Goal: Information Seeking & Learning: Learn about a topic

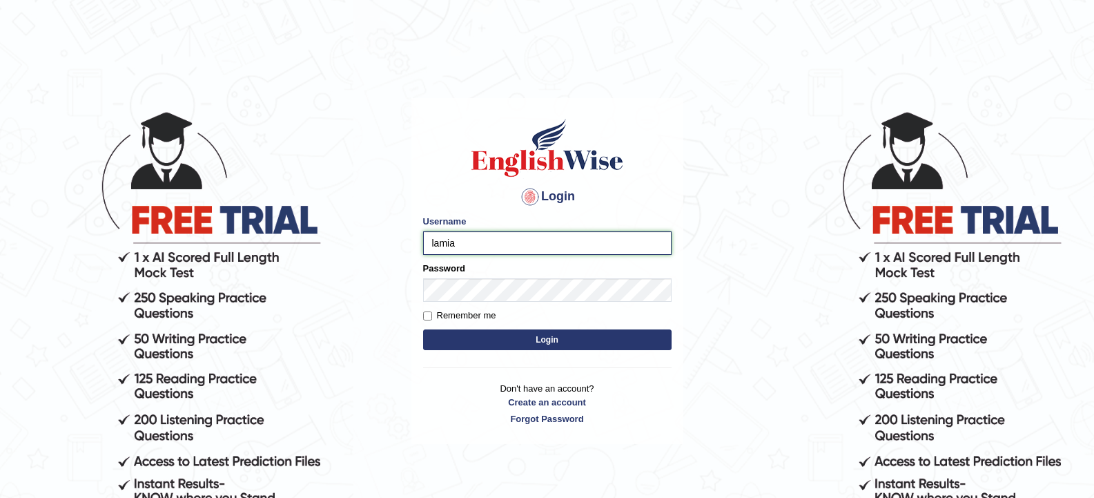
click at [434, 248] on input "lamia" at bounding box center [547, 242] width 249 height 23
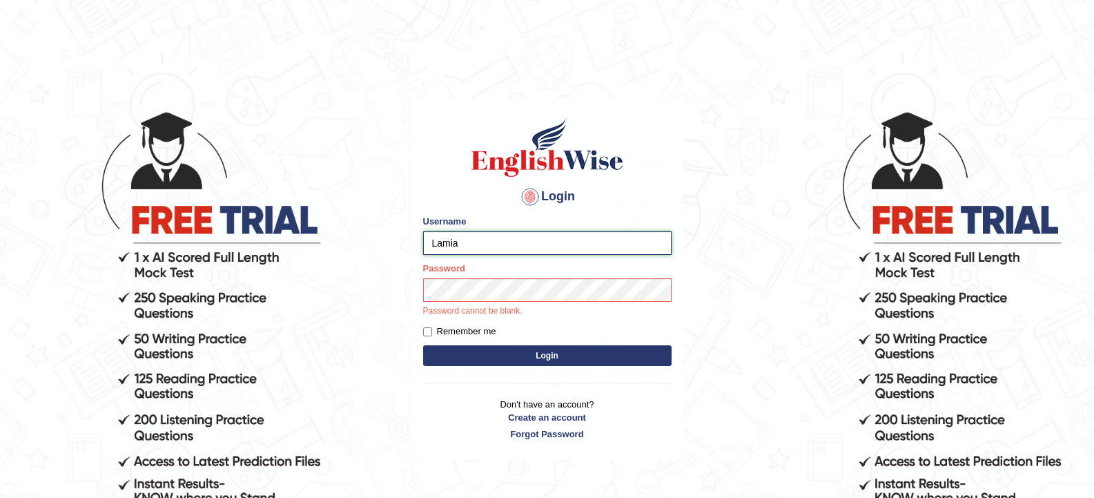
type input "Lamia"
click at [427, 325] on label "Remember me" at bounding box center [459, 331] width 73 height 14
click at [427, 327] on input "Remember me" at bounding box center [427, 331] width 9 height 9
checkbox input "true"
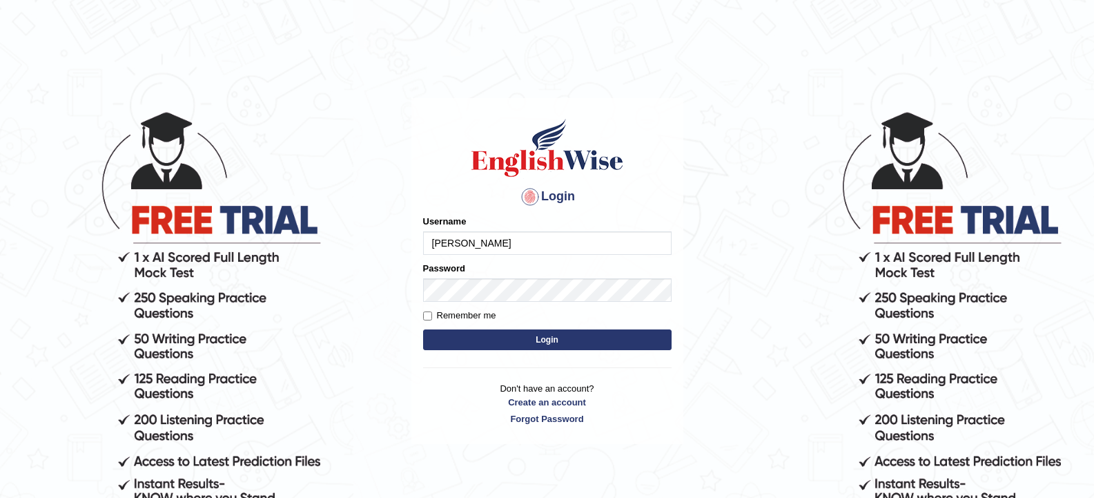
type input "afroz#"
drag, startPoint x: 461, startPoint y: 242, endPoint x: 422, endPoint y: 260, distance: 43.5
click at [422, 260] on div "Login Please fix the following errors: Username afroz# Password Remember me Log…" at bounding box center [547, 271] width 272 height 346
type input "Lamia"
click at [427, 322] on label "Remember me" at bounding box center [459, 316] width 73 height 14
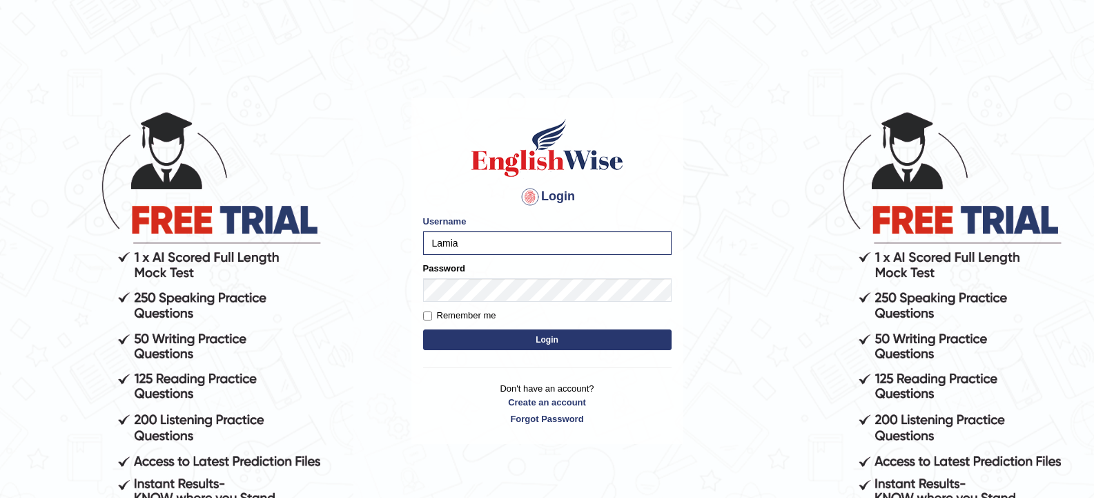
click at [427, 320] on input "Remember me" at bounding box center [427, 315] width 9 height 9
checkbox input "true"
click at [455, 336] on button "Login" at bounding box center [547, 339] width 249 height 21
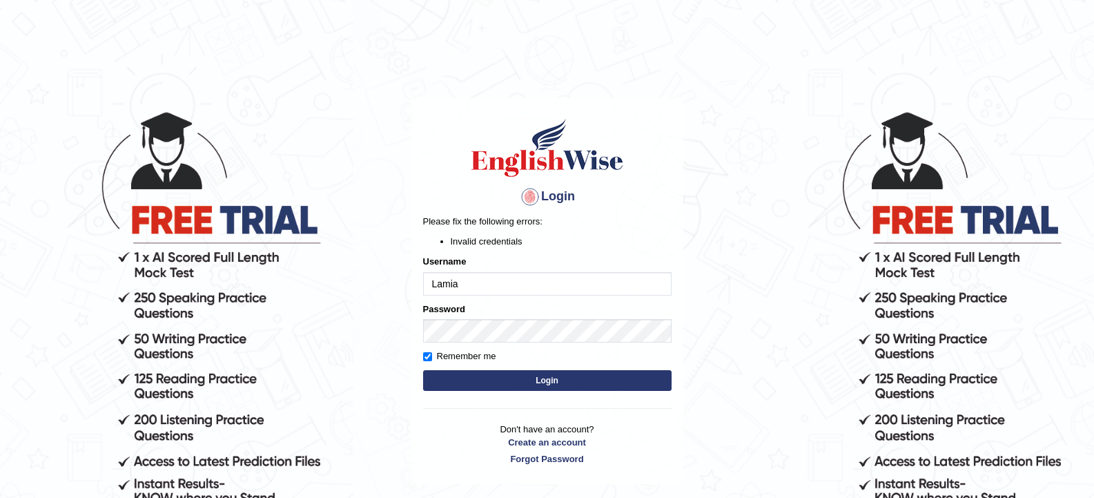
click at [555, 387] on button "Login" at bounding box center [547, 380] width 249 height 21
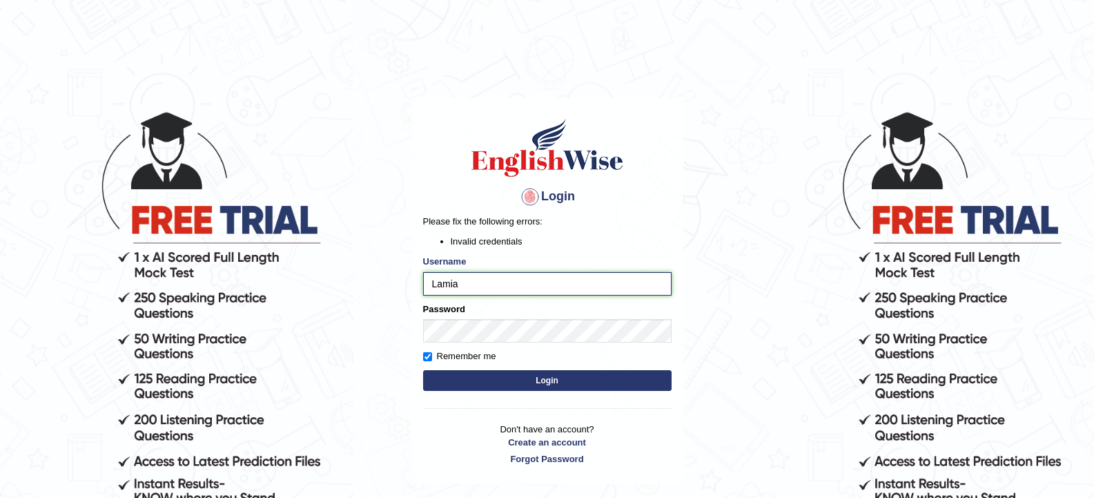
click at [429, 284] on input "Lamia" at bounding box center [547, 283] width 249 height 23
click at [516, 377] on button "Login" at bounding box center [547, 380] width 249 height 21
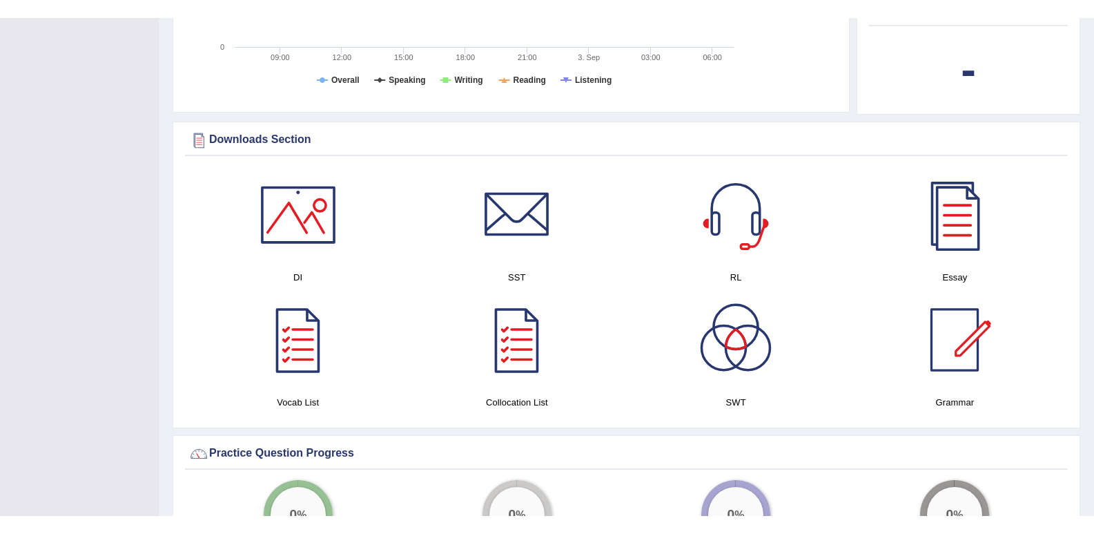
scroll to position [690, 0]
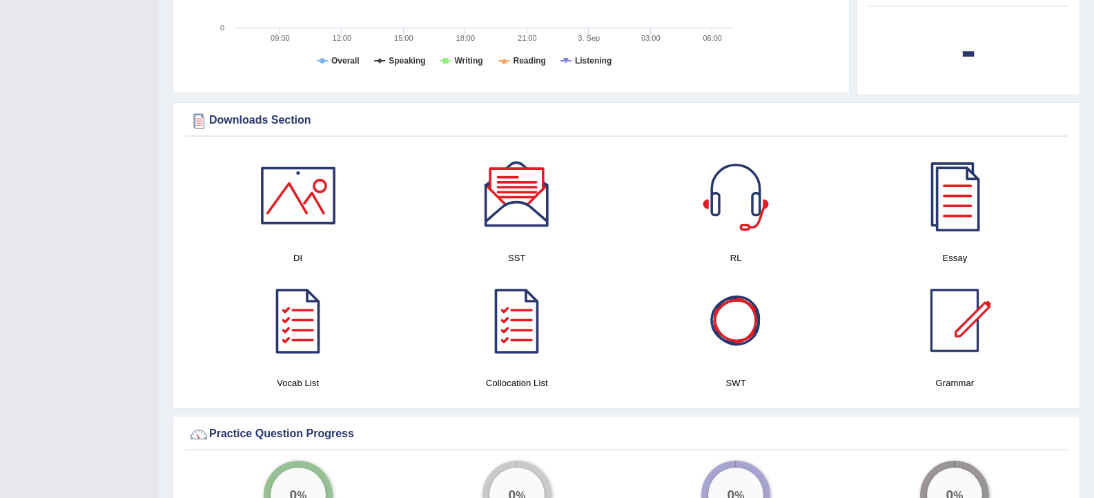
click at [293, 204] on div at bounding box center [298, 195] width 97 height 97
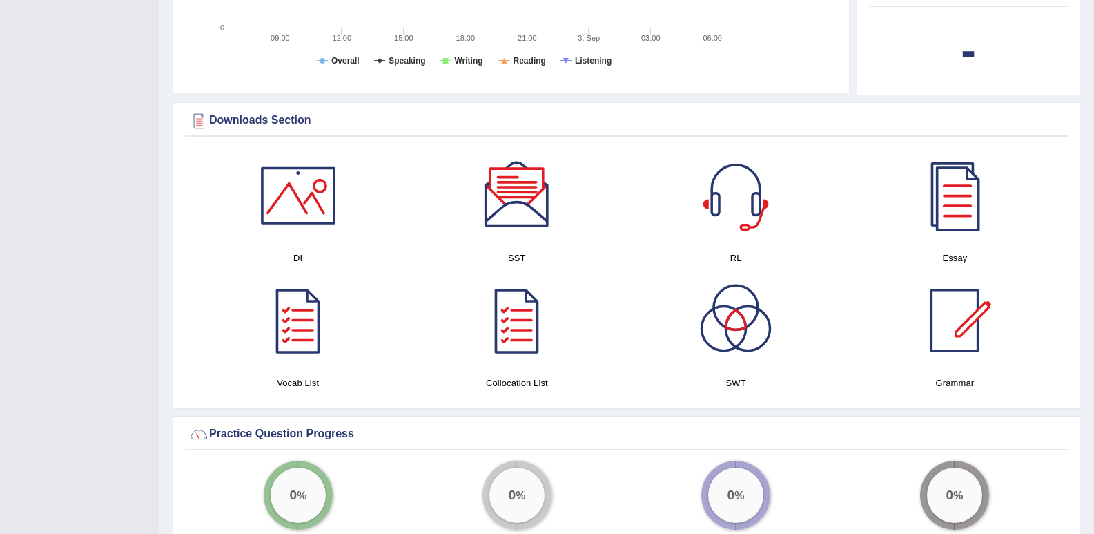
click at [501, 203] on div at bounding box center [517, 195] width 97 height 97
click at [721, 185] on div at bounding box center [736, 195] width 97 height 97
click at [945, 171] on div at bounding box center [954, 195] width 97 height 97
click at [309, 338] on div at bounding box center [298, 320] width 97 height 97
click at [520, 335] on div at bounding box center [517, 320] width 97 height 97
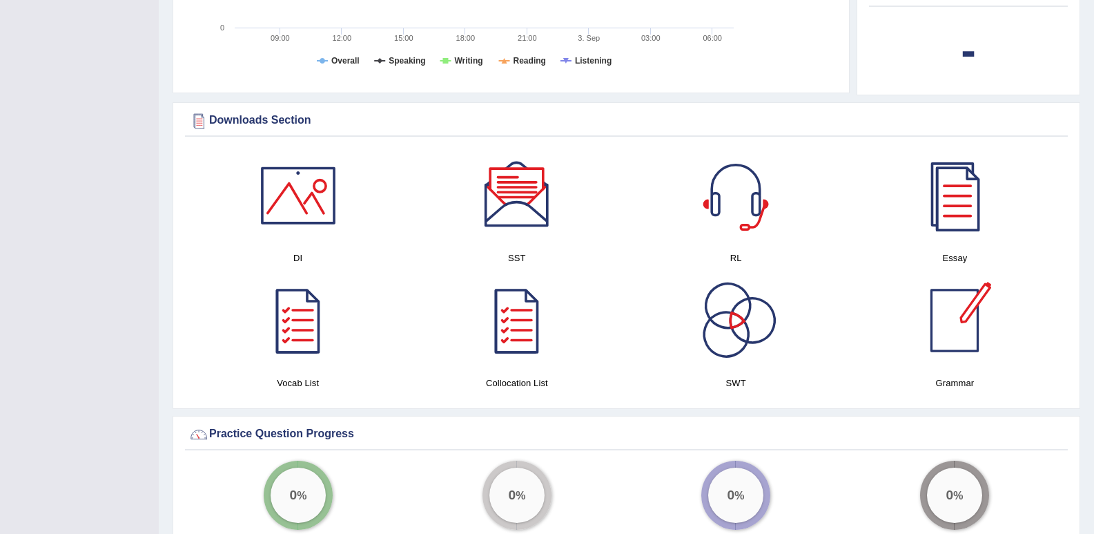
click at [934, 330] on div at bounding box center [954, 320] width 97 height 97
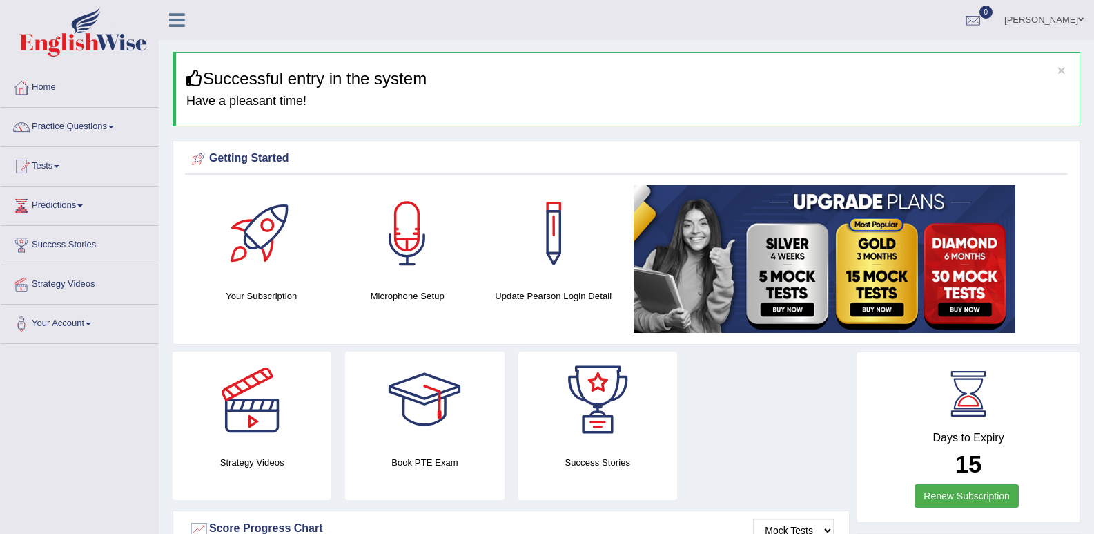
scroll to position [69, 0]
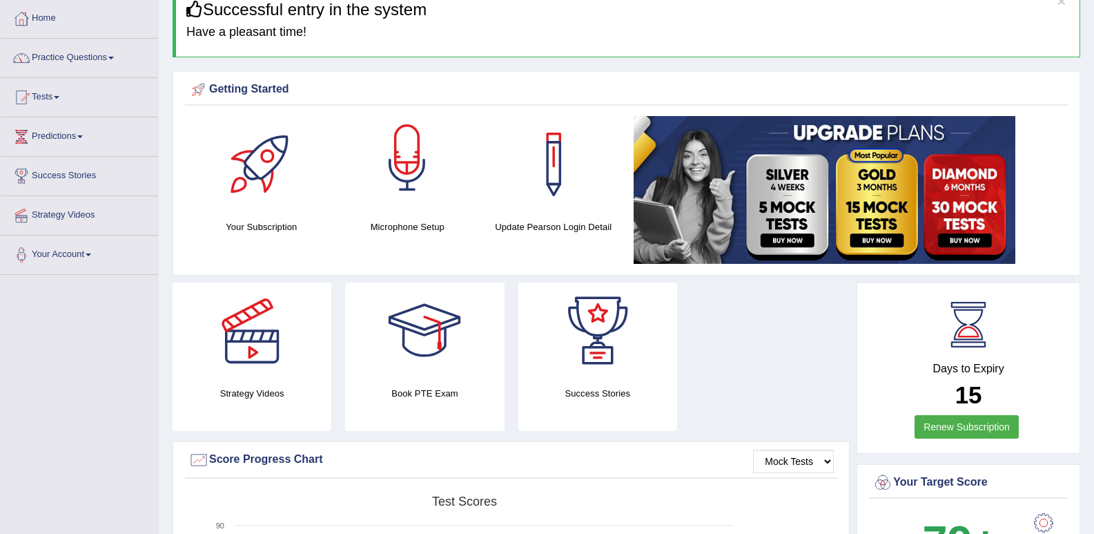
click at [412, 204] on div at bounding box center [407, 164] width 97 height 97
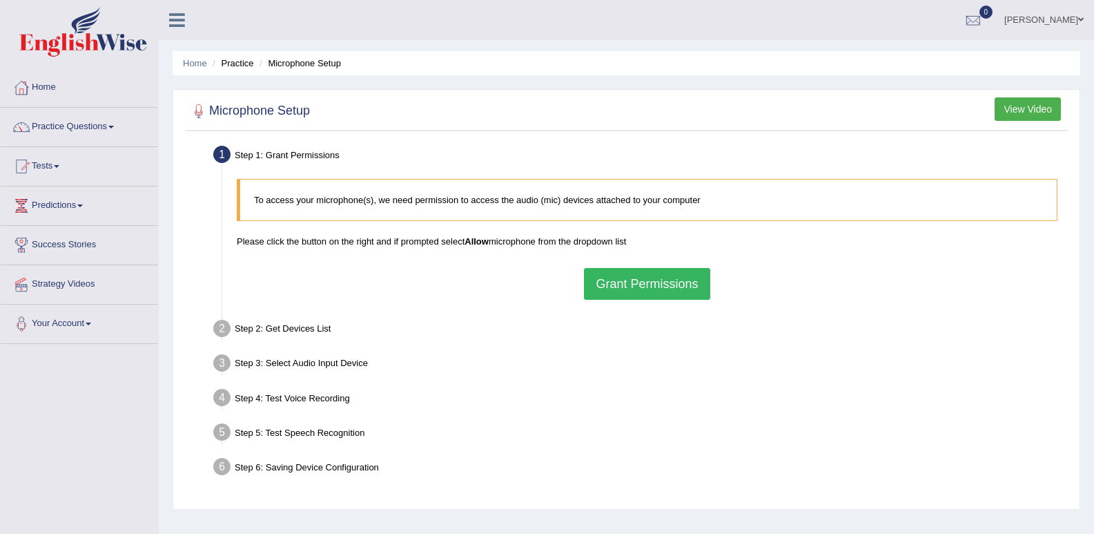
click at [646, 275] on button "Grant Permissions" at bounding box center [647, 284] width 126 height 32
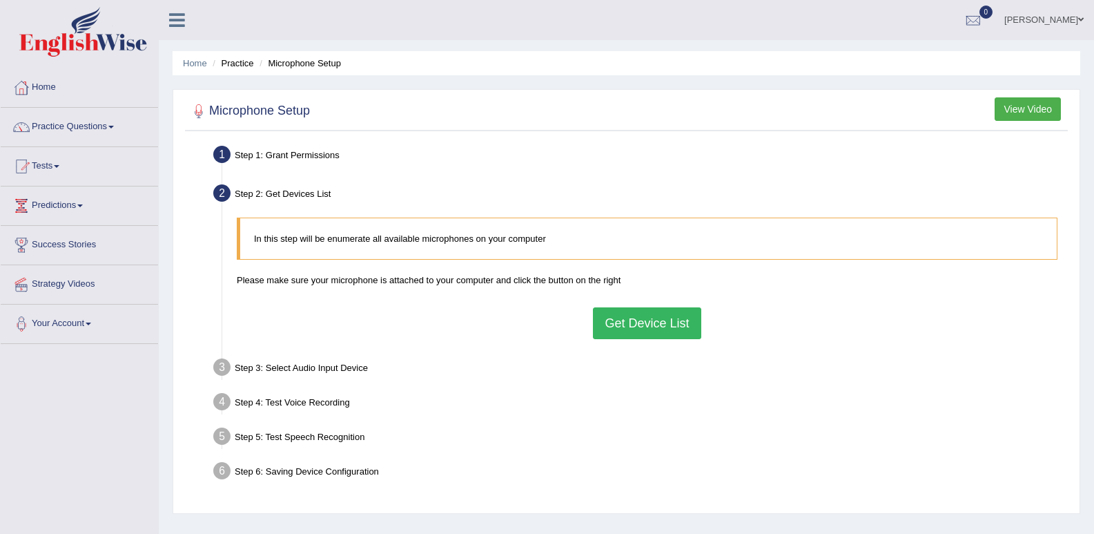
click at [666, 331] on button "Get Device List" at bounding box center [647, 323] width 108 height 32
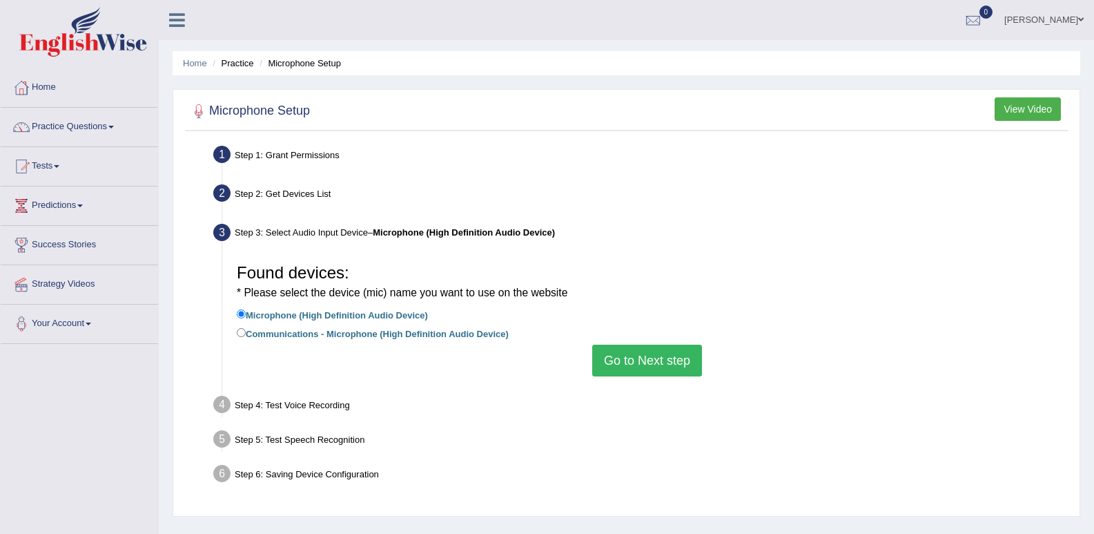
click at [657, 359] on button "Go to Next step" at bounding box center [647, 360] width 110 height 32
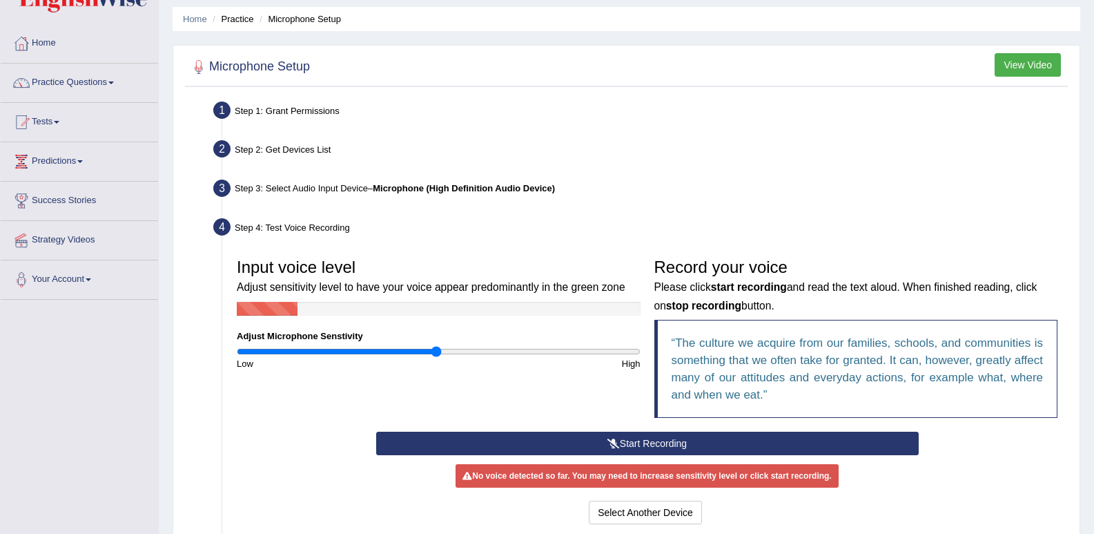
scroll to position [69, 0]
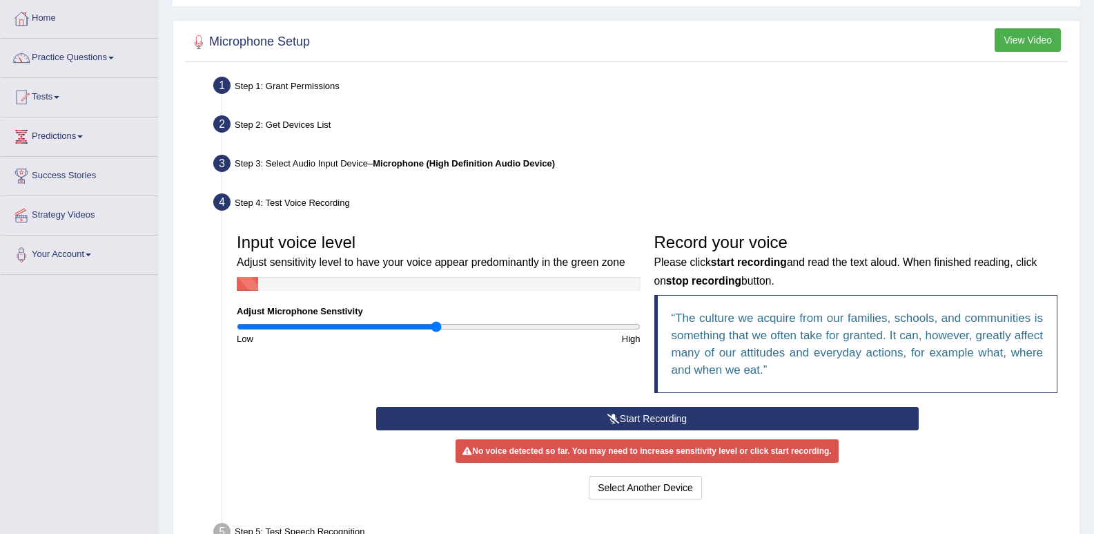
click at [651, 411] on button "Start Recording" at bounding box center [647, 418] width 543 height 23
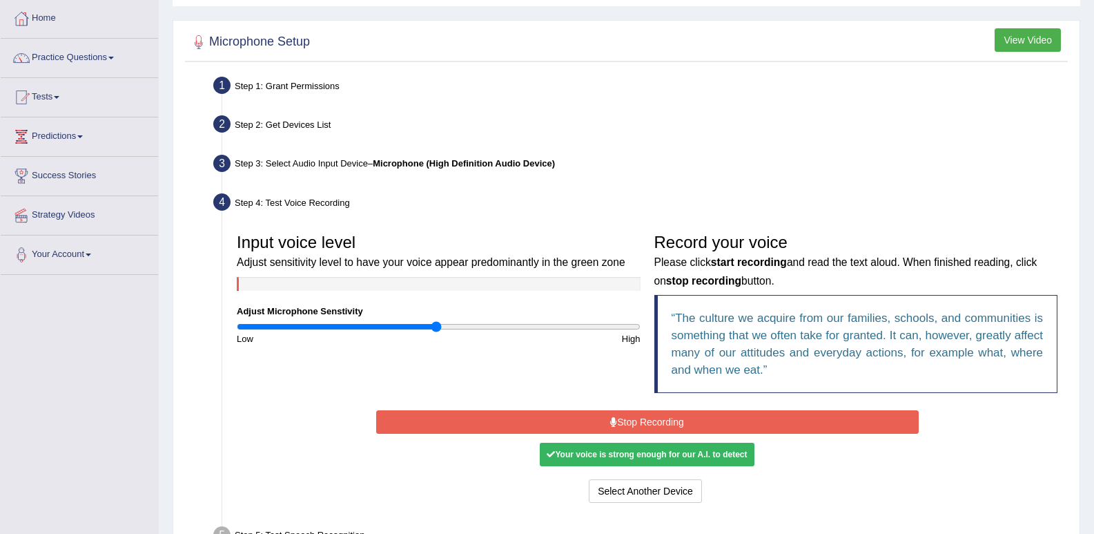
click at [628, 422] on button "Stop Recording" at bounding box center [647, 421] width 543 height 23
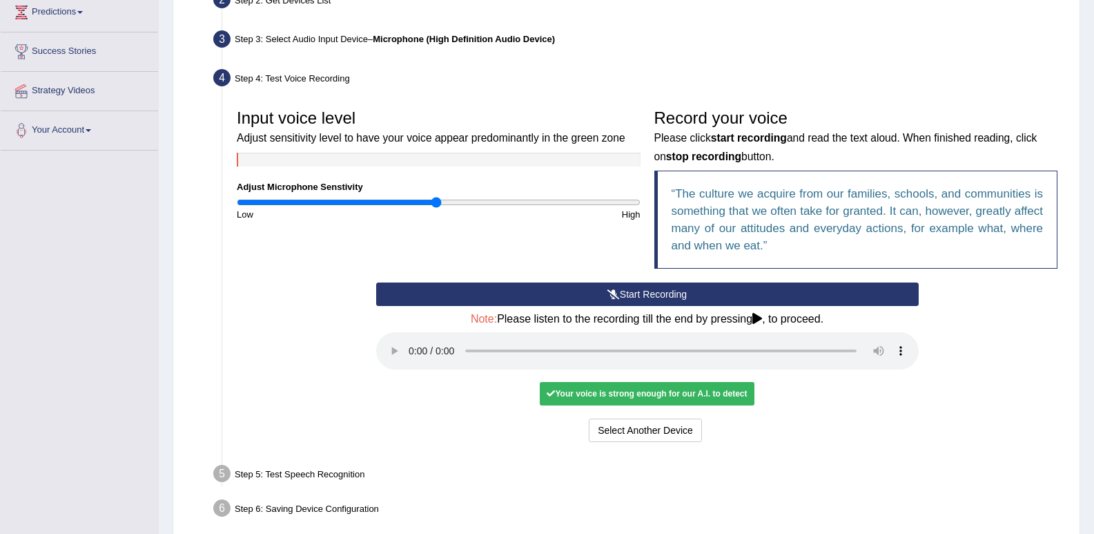
scroll to position [207, 0]
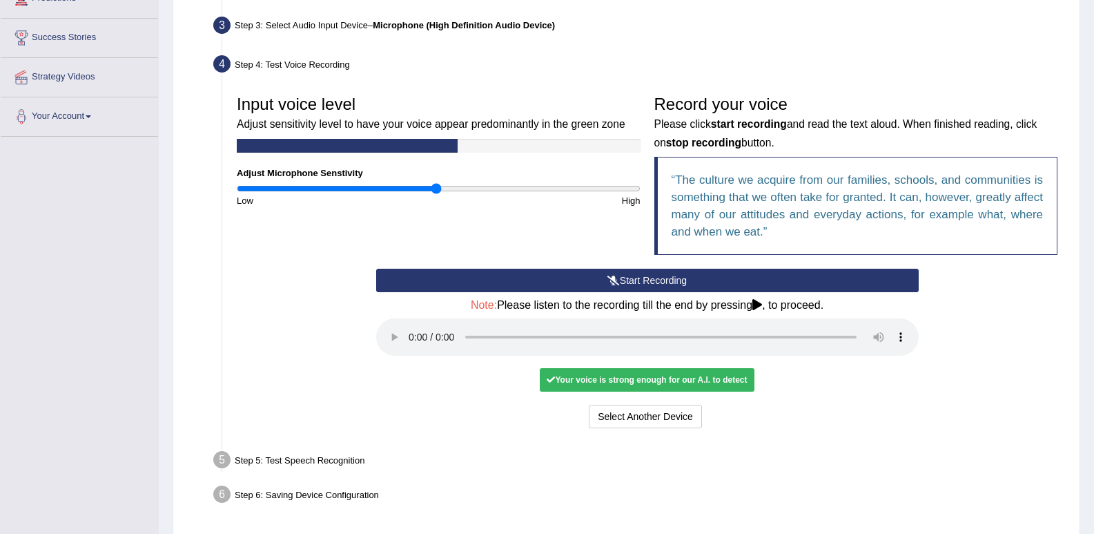
click at [757, 303] on icon at bounding box center [757, 304] width 10 height 11
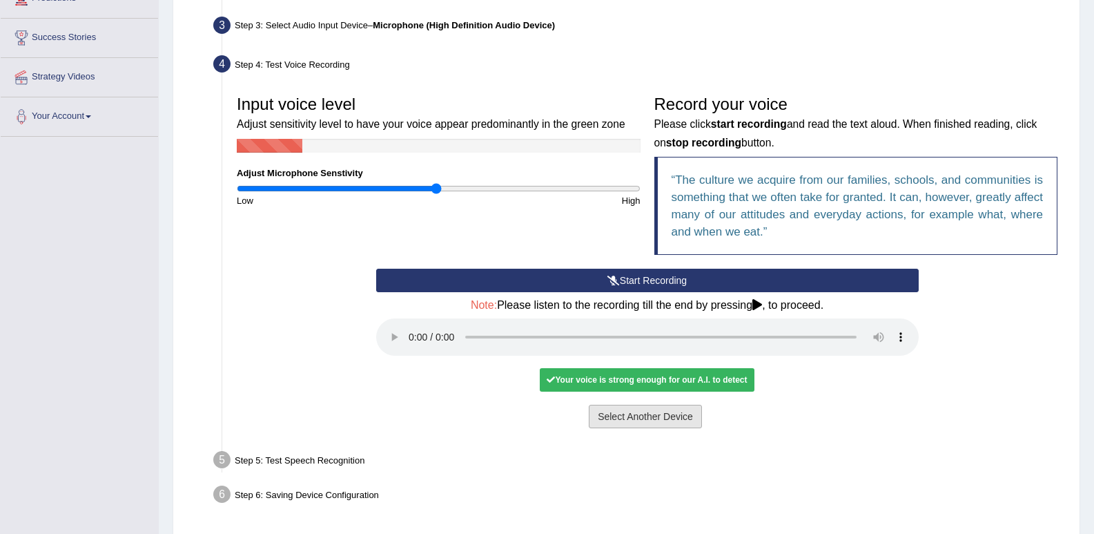
click at [650, 420] on button "Select Another Device" at bounding box center [645, 416] width 113 height 23
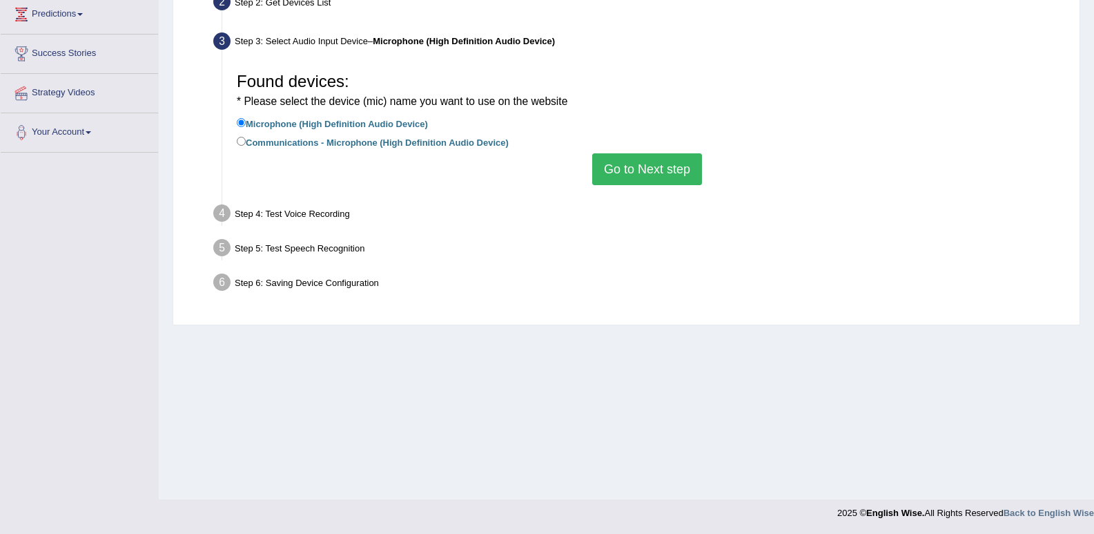
click at [246, 144] on label "Communications - Microphone (High Definition Audio Device)" at bounding box center [373, 141] width 272 height 15
click at [246, 144] on input "Communications - Microphone (High Definition Audio Device)" at bounding box center [241, 141] width 9 height 9
radio input "true"
click at [652, 180] on button "Go to Next step" at bounding box center [647, 169] width 110 height 32
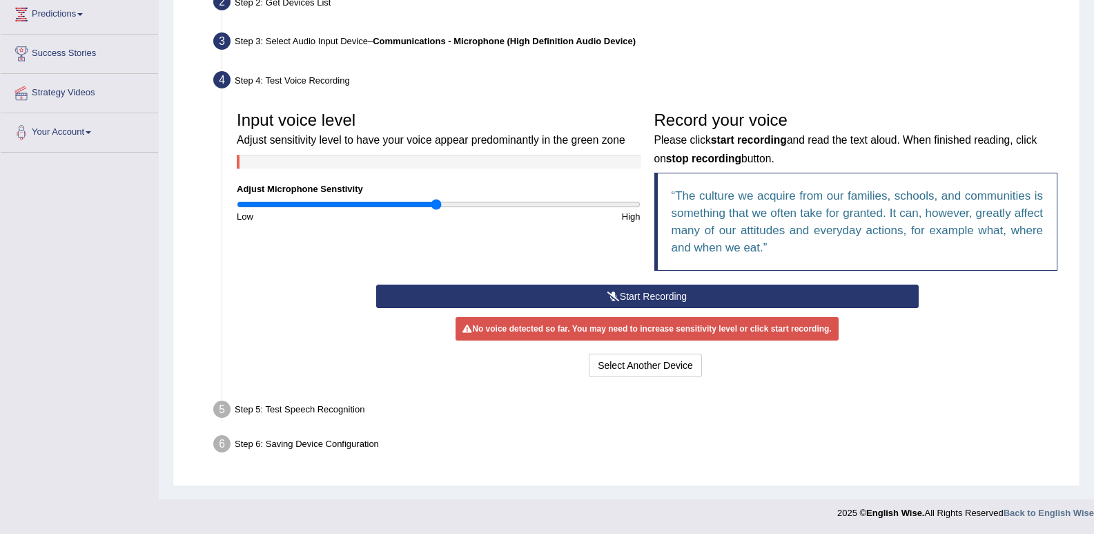
click at [608, 293] on icon at bounding box center [614, 296] width 12 height 10
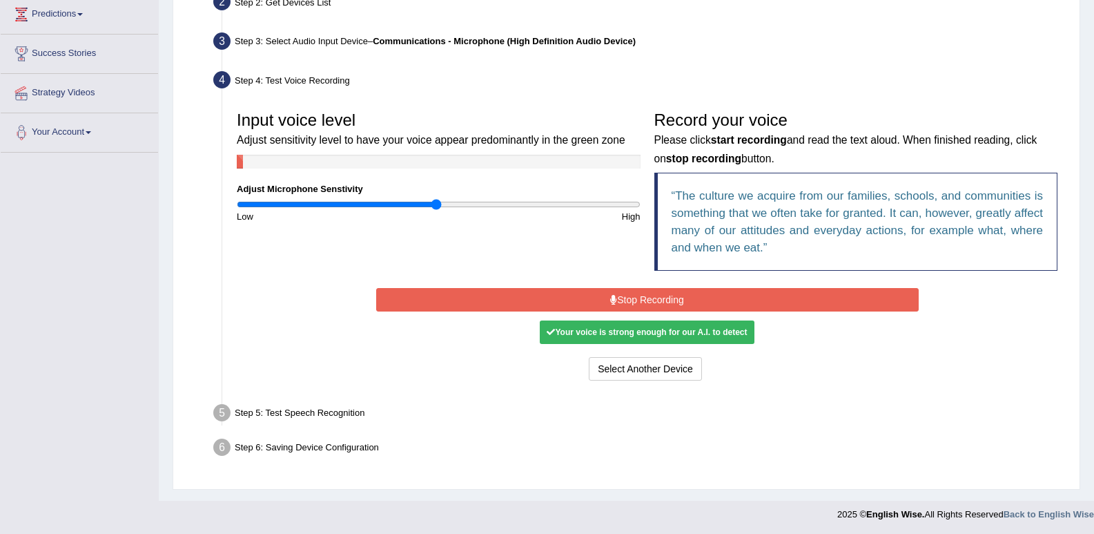
click at [596, 298] on button "Stop Recording" at bounding box center [647, 299] width 543 height 23
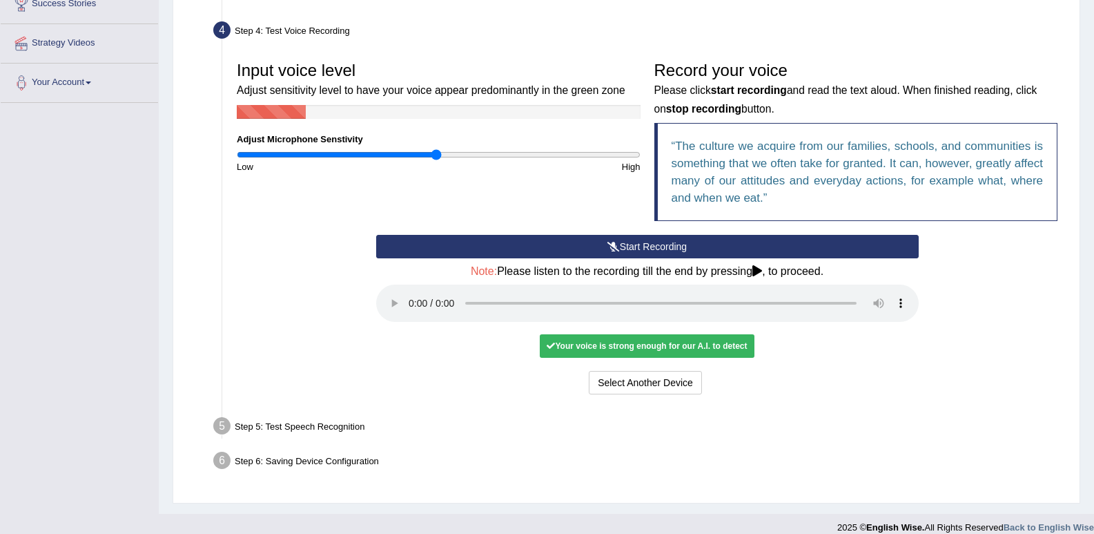
scroll to position [255, 0]
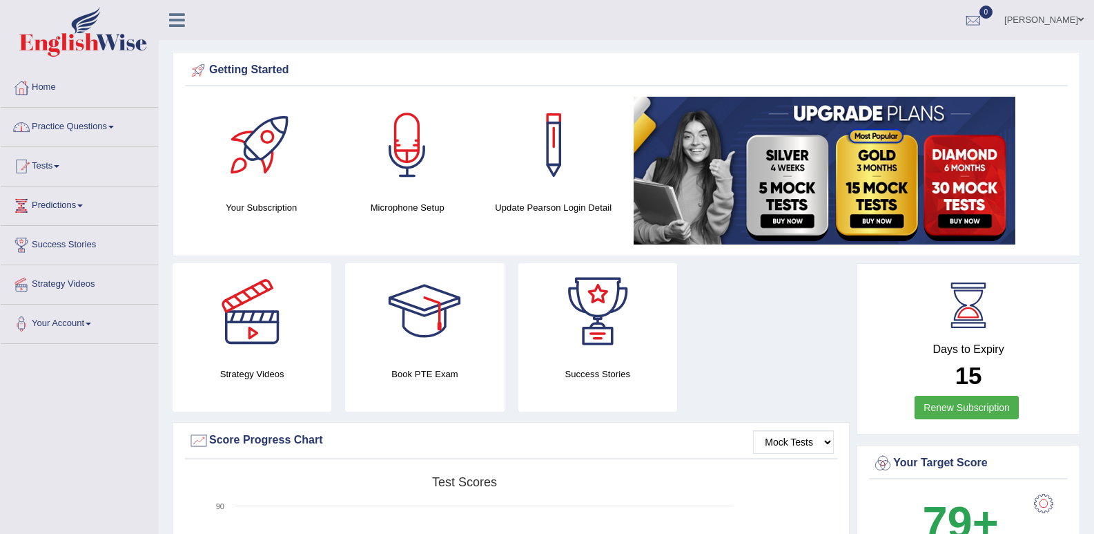
click at [85, 128] on link "Practice Questions" at bounding box center [79, 125] width 157 height 35
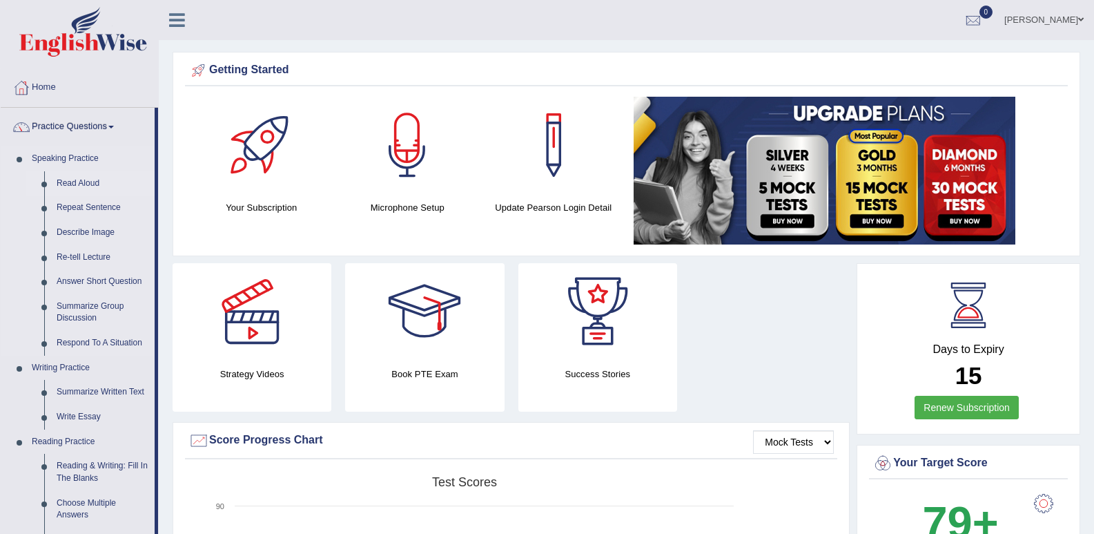
click at [86, 179] on link "Read Aloud" at bounding box center [102, 183] width 104 height 25
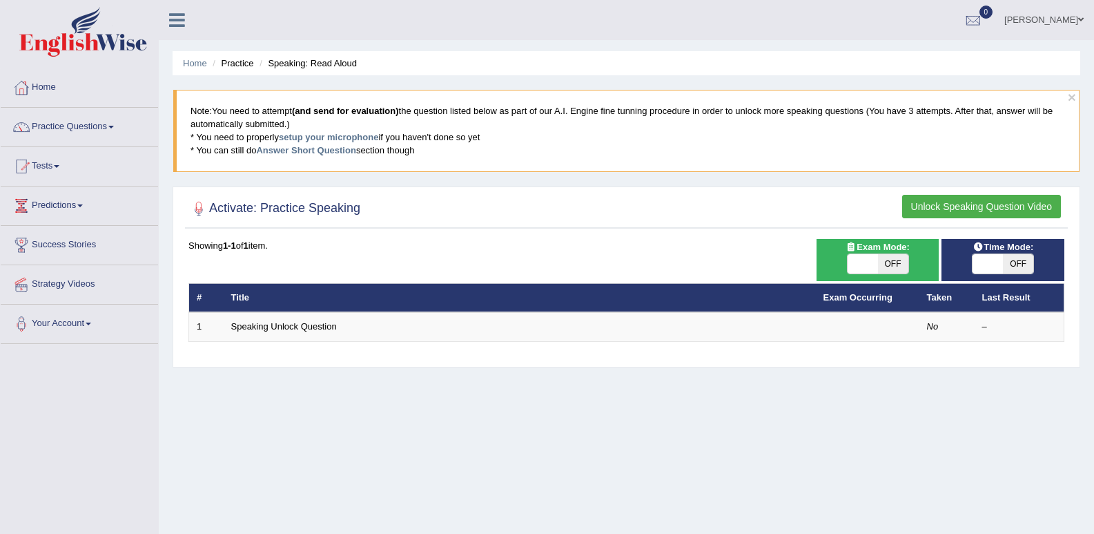
click at [1009, 260] on span "OFF" at bounding box center [1018, 263] width 30 height 19
checkbox input "true"
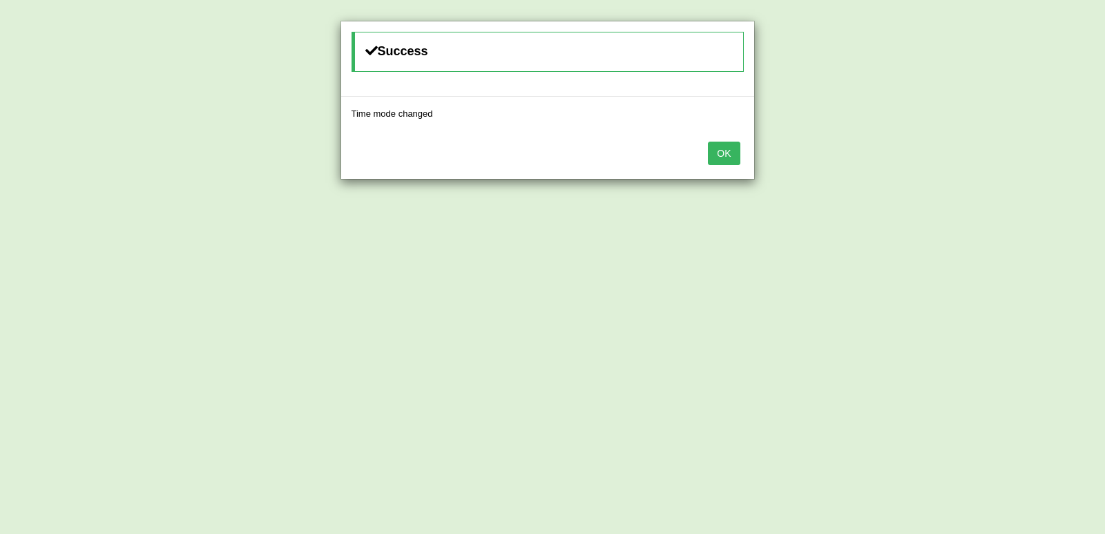
click at [723, 153] on button "OK" at bounding box center [724, 153] width 32 height 23
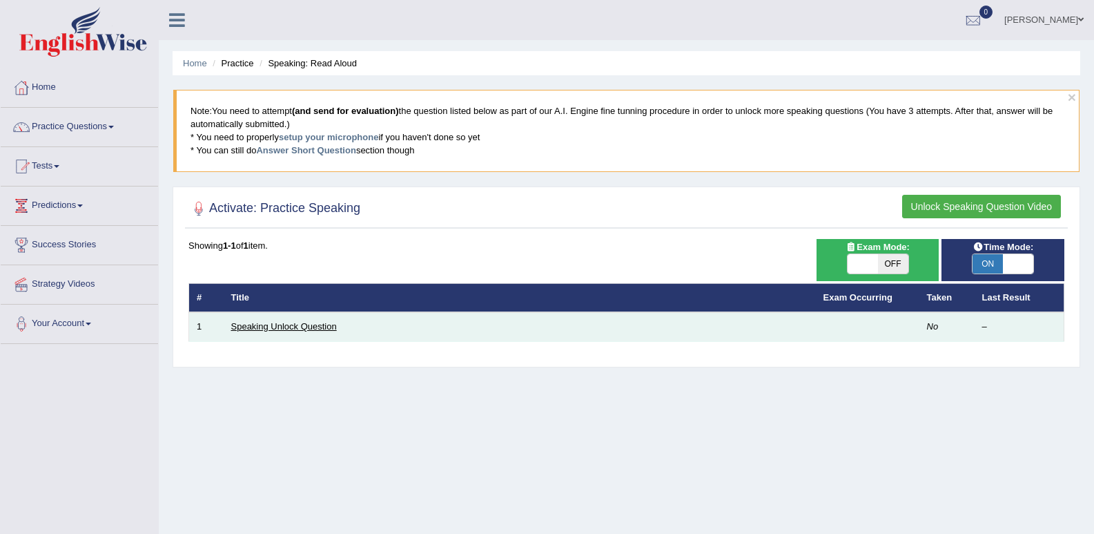
click at [295, 327] on link "Speaking Unlock Question" at bounding box center [284, 326] width 106 height 10
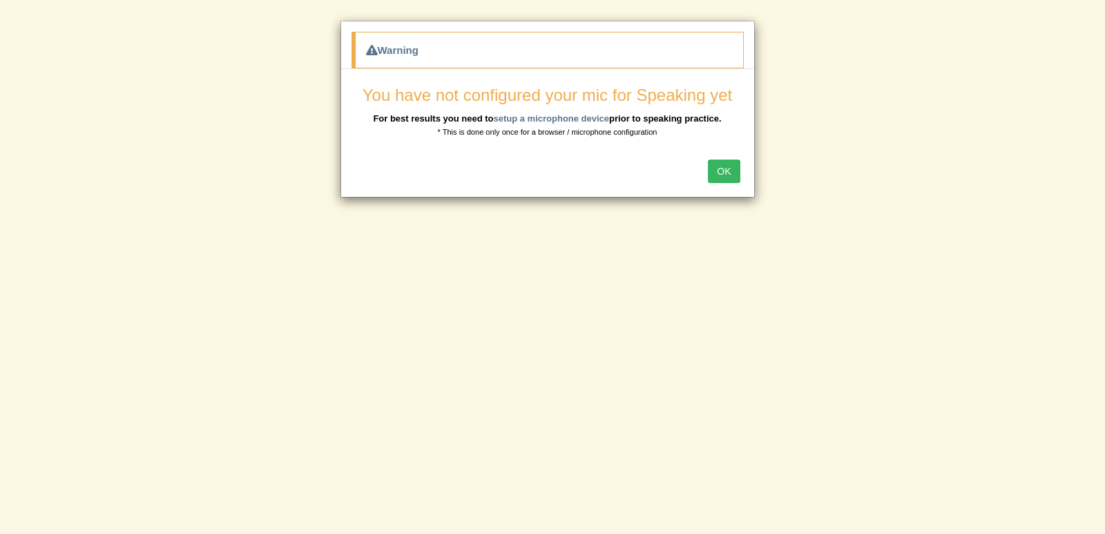
click at [730, 162] on button "OK" at bounding box center [724, 170] width 32 height 23
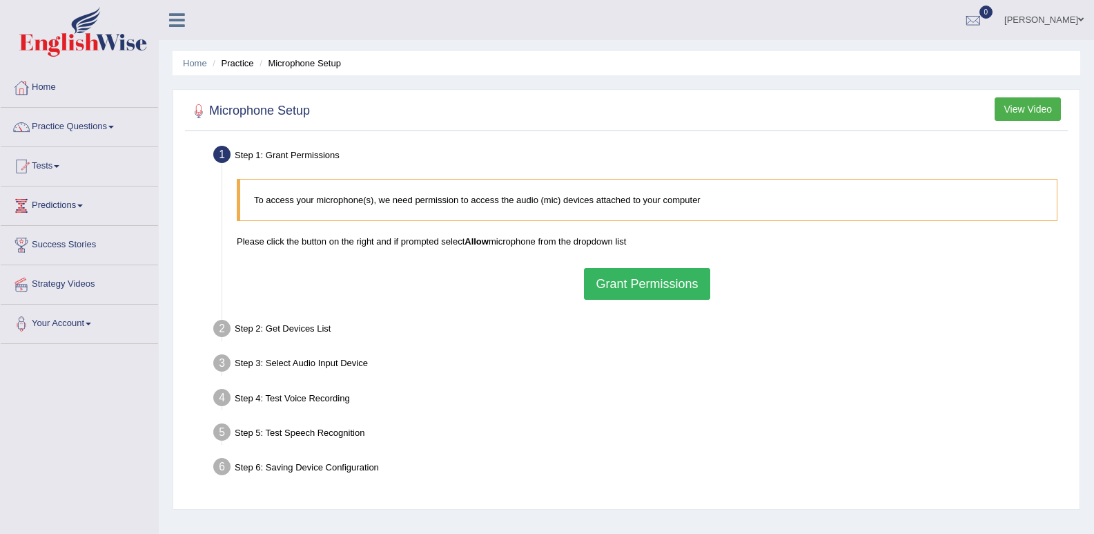
click at [673, 286] on button "Grant Permissions" at bounding box center [647, 284] width 126 height 32
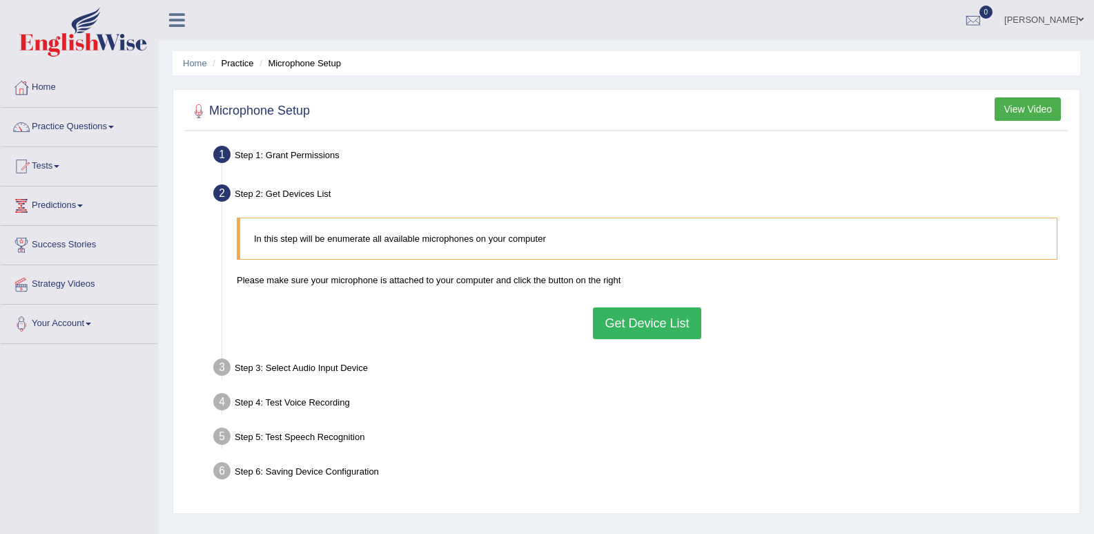
click at [667, 314] on button "Get Device List" at bounding box center [647, 323] width 108 height 32
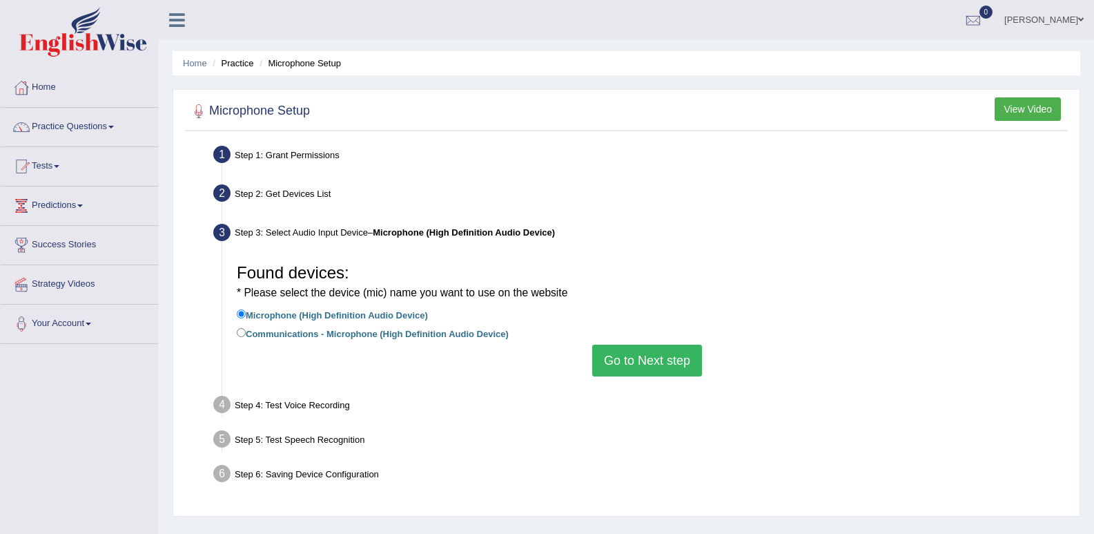
click at [669, 358] on button "Go to Next step" at bounding box center [647, 360] width 110 height 32
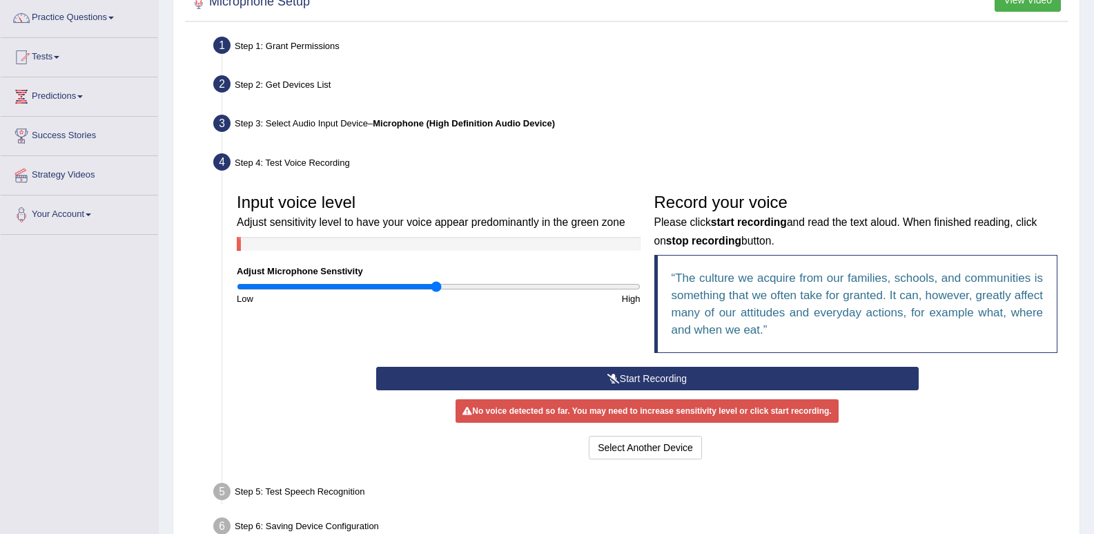
scroll to position [191, 0]
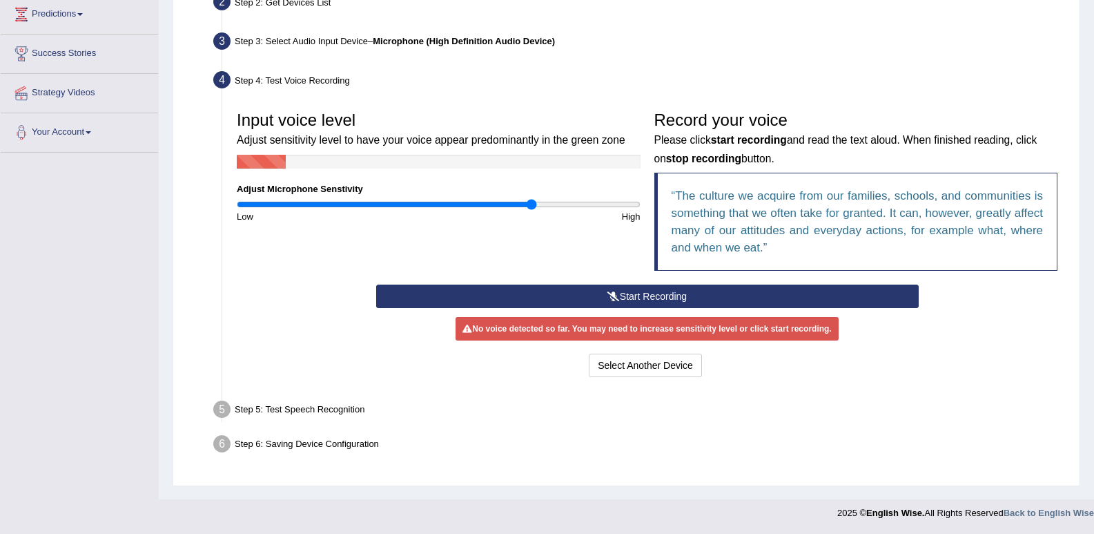
type input "1.48"
click at [531, 201] on input "range" at bounding box center [439, 204] width 404 height 11
click at [581, 299] on button "Start Recording" at bounding box center [647, 295] width 543 height 23
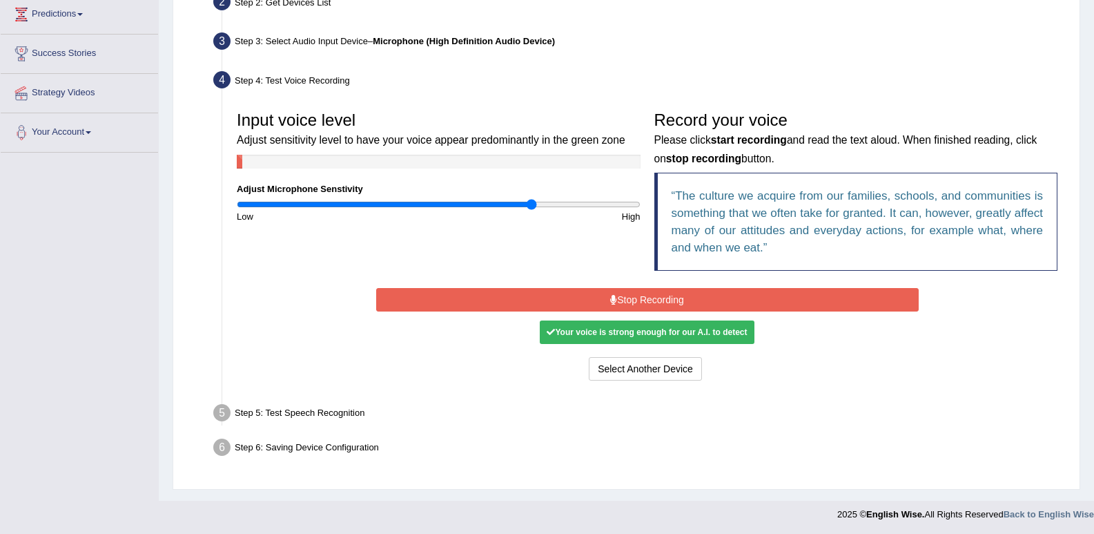
click at [581, 299] on button "Stop Recording" at bounding box center [647, 299] width 543 height 23
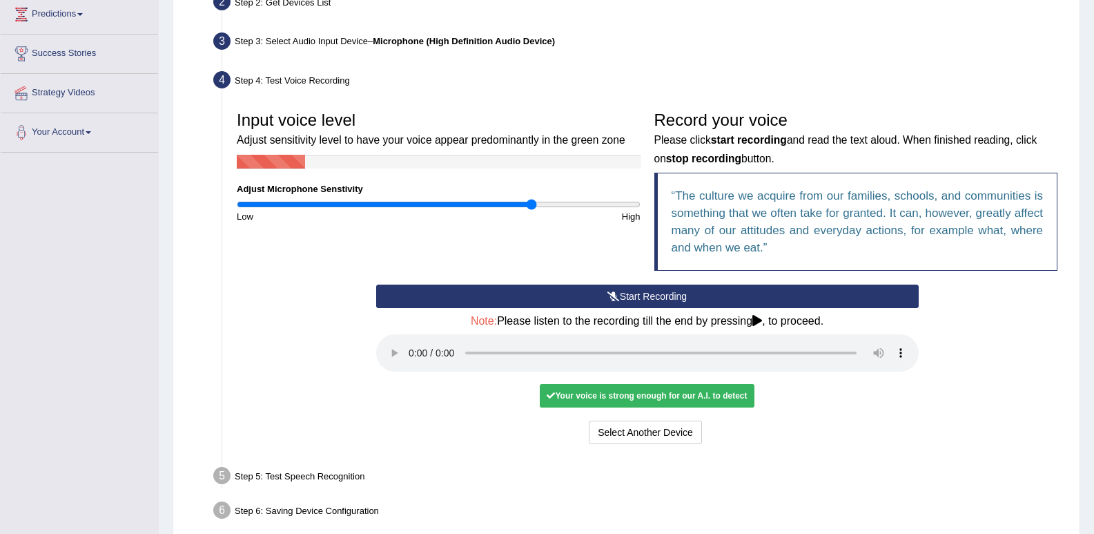
scroll to position [255, 0]
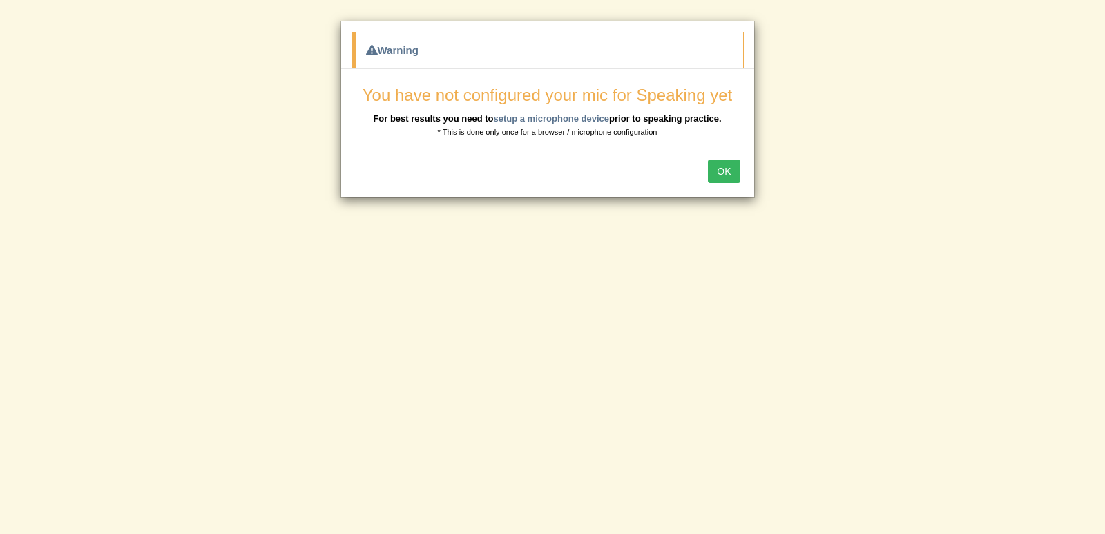
click at [720, 169] on button "OK" at bounding box center [724, 170] width 32 height 23
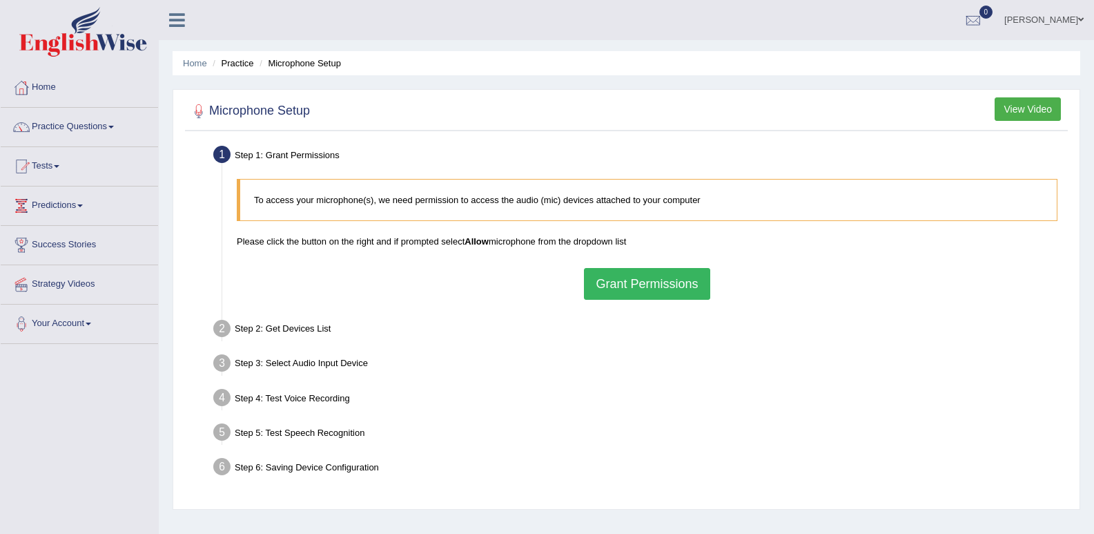
click at [1083, 19] on span at bounding box center [1081, 19] width 6 height 9
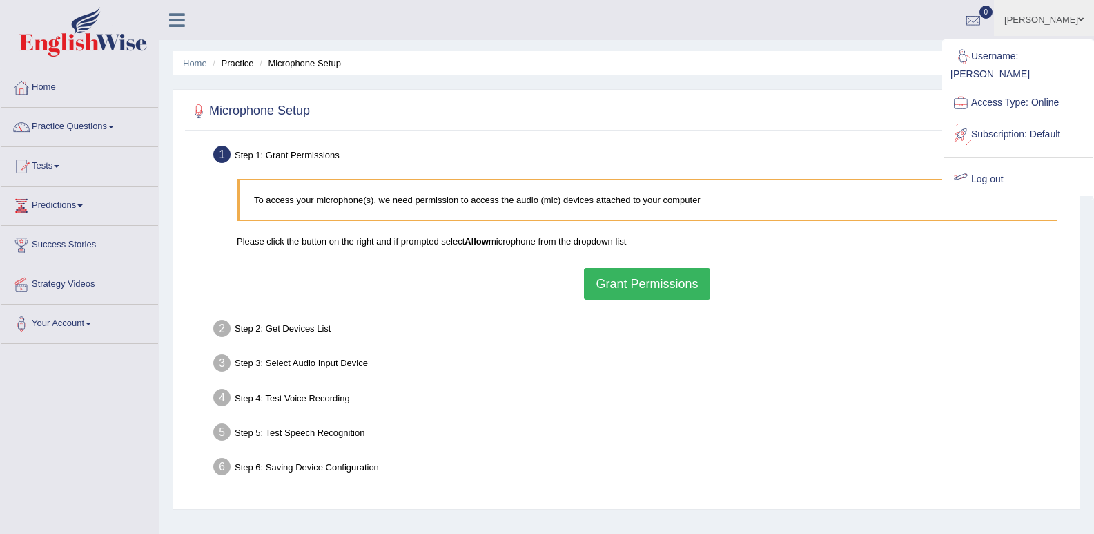
click at [1020, 173] on link "Log out" at bounding box center [1018, 180] width 149 height 32
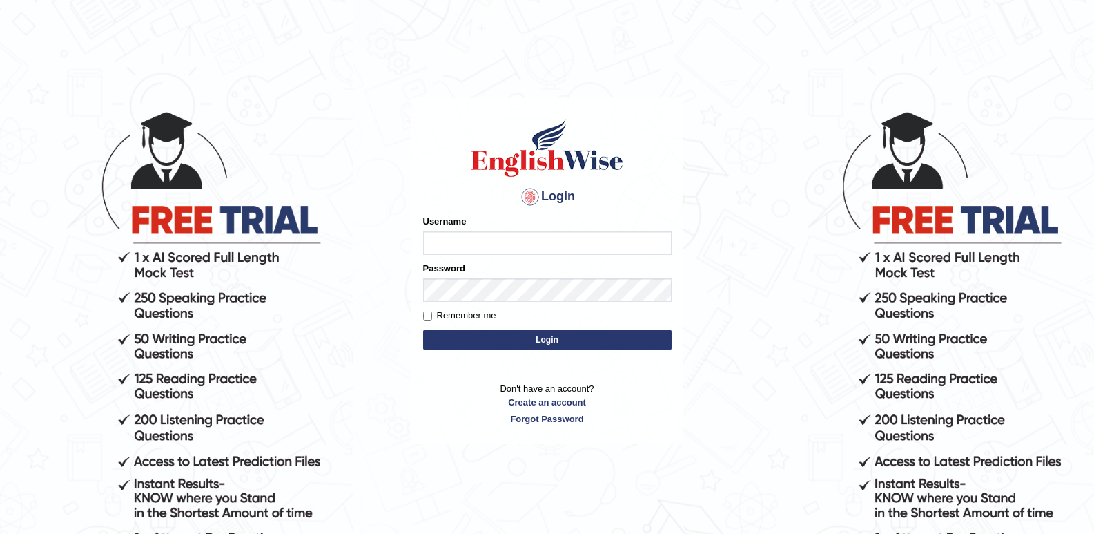
type input "Lamia"
click at [438, 322] on label "Remember me" at bounding box center [459, 316] width 73 height 14
click at [432, 320] on input "Remember me" at bounding box center [427, 315] width 9 height 9
checkbox input "true"
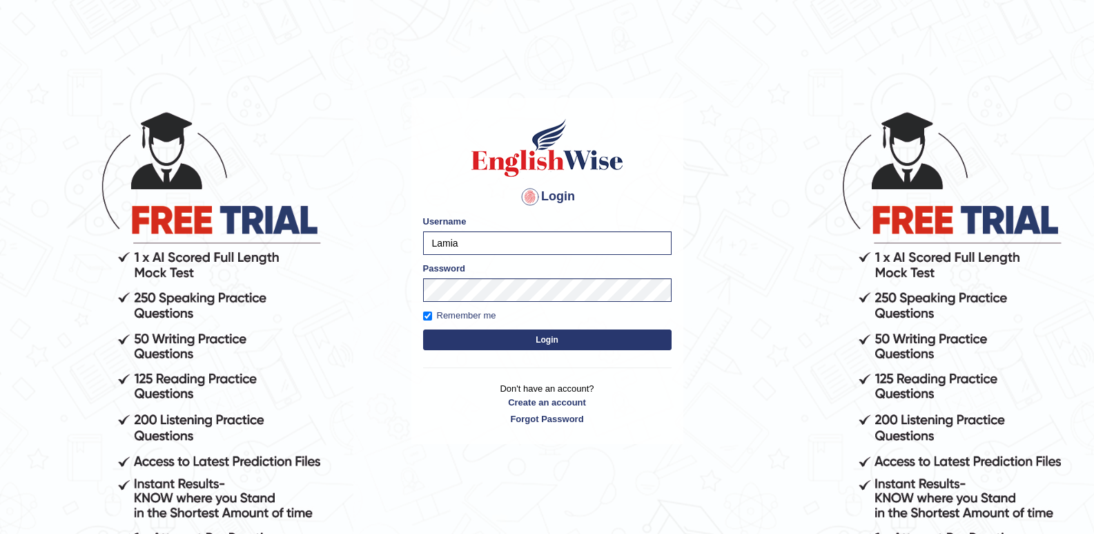
click at [461, 335] on button "Login" at bounding box center [547, 339] width 249 height 21
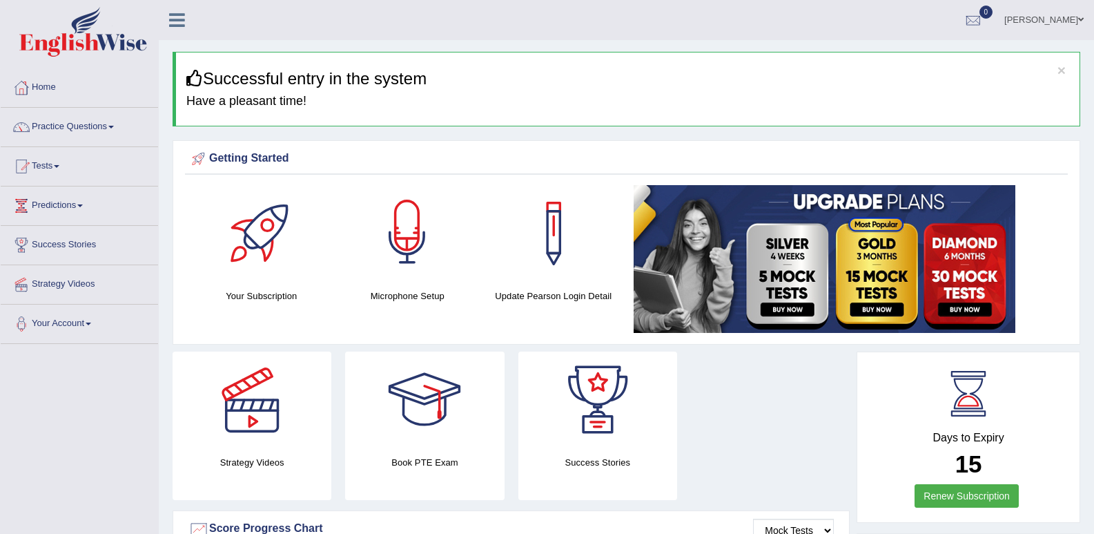
click at [416, 269] on div at bounding box center [407, 233] width 97 height 97
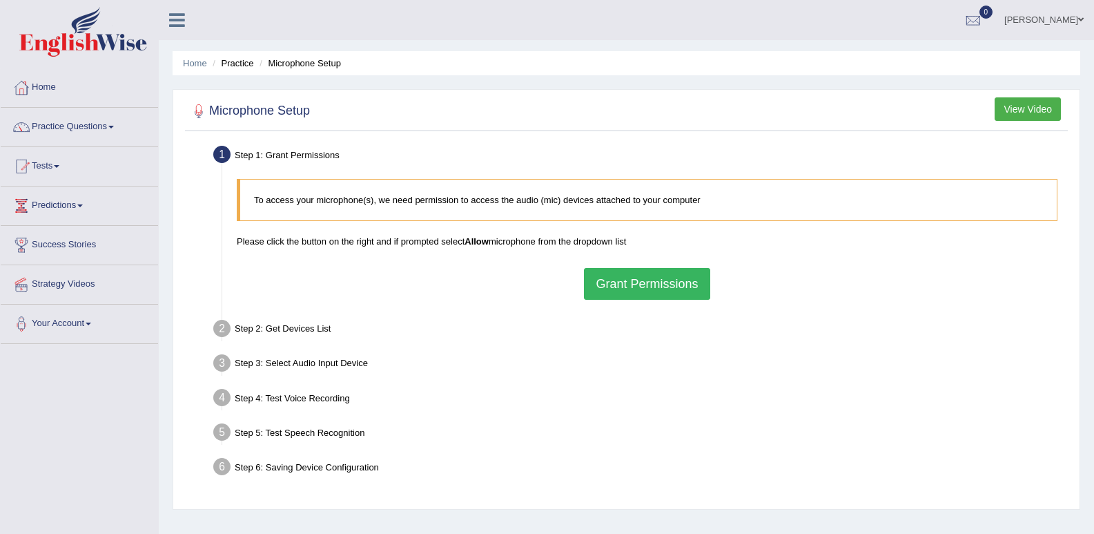
click at [653, 288] on button "Grant Permissions" at bounding box center [647, 284] width 126 height 32
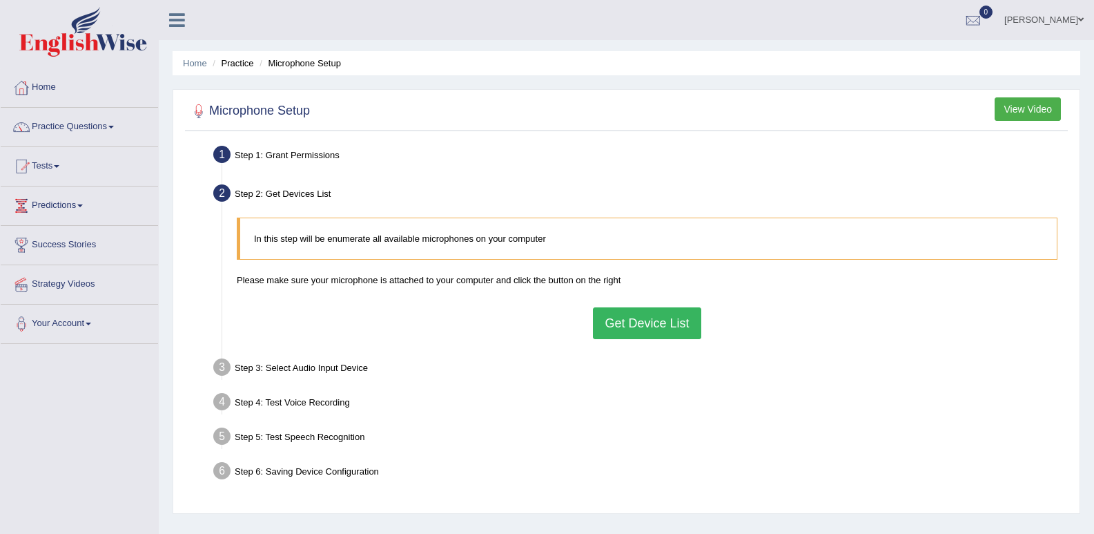
click at [642, 314] on button "Get Device List" at bounding box center [647, 323] width 108 height 32
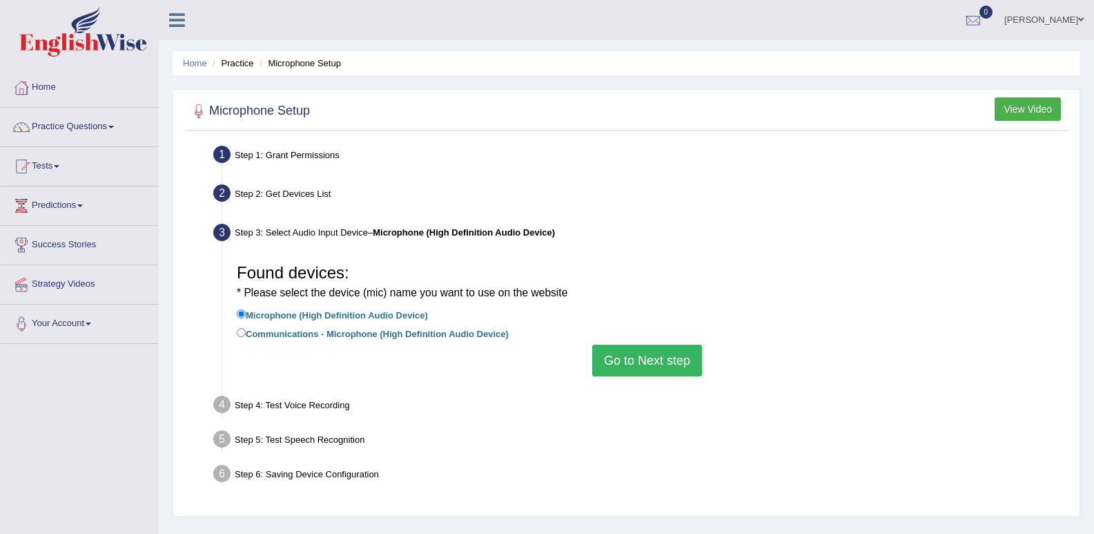
click at [651, 354] on button "Go to Next step" at bounding box center [647, 360] width 110 height 32
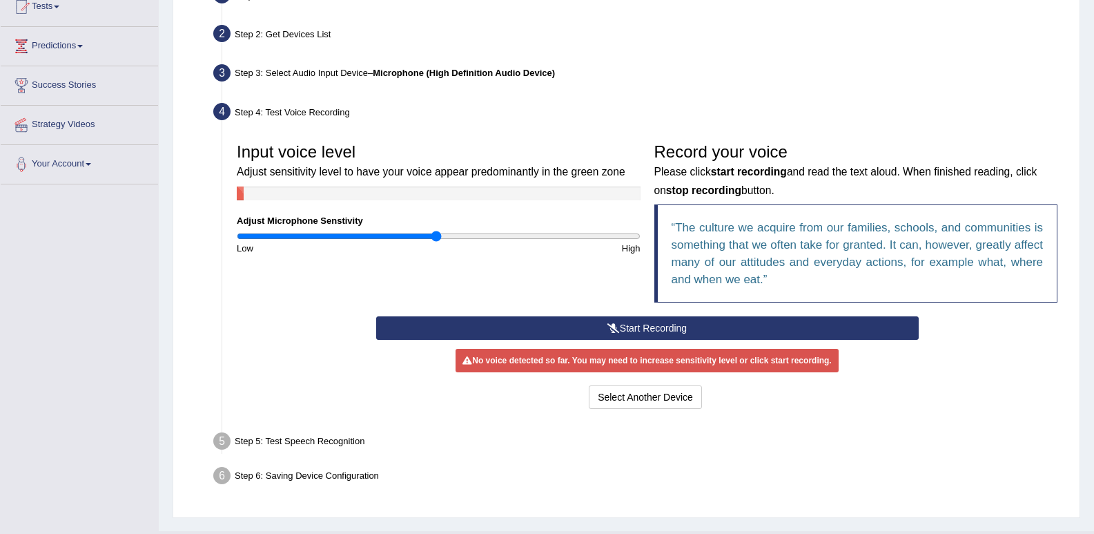
scroll to position [191, 0]
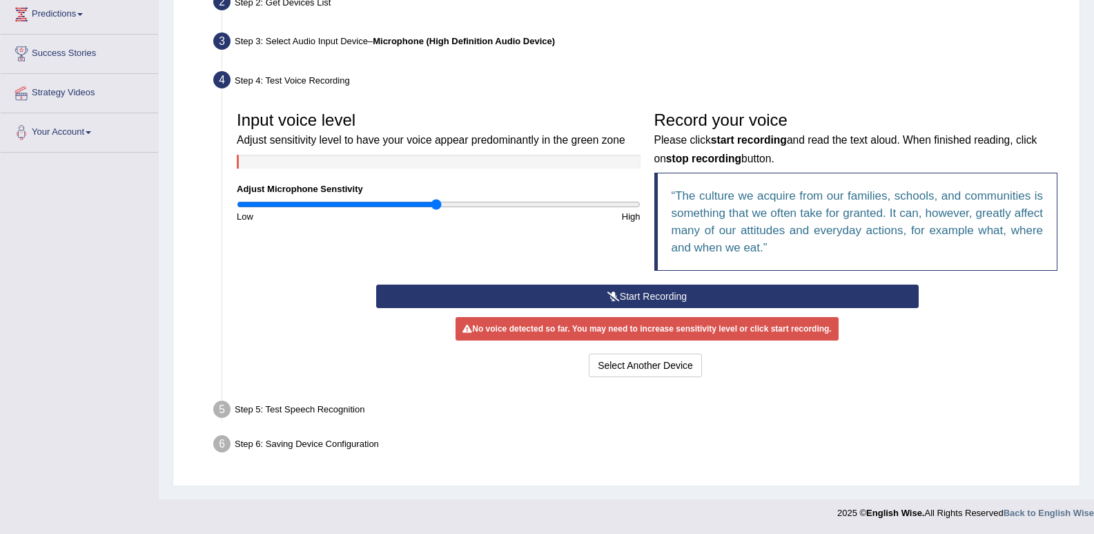
click at [597, 287] on button "Start Recording" at bounding box center [647, 295] width 543 height 23
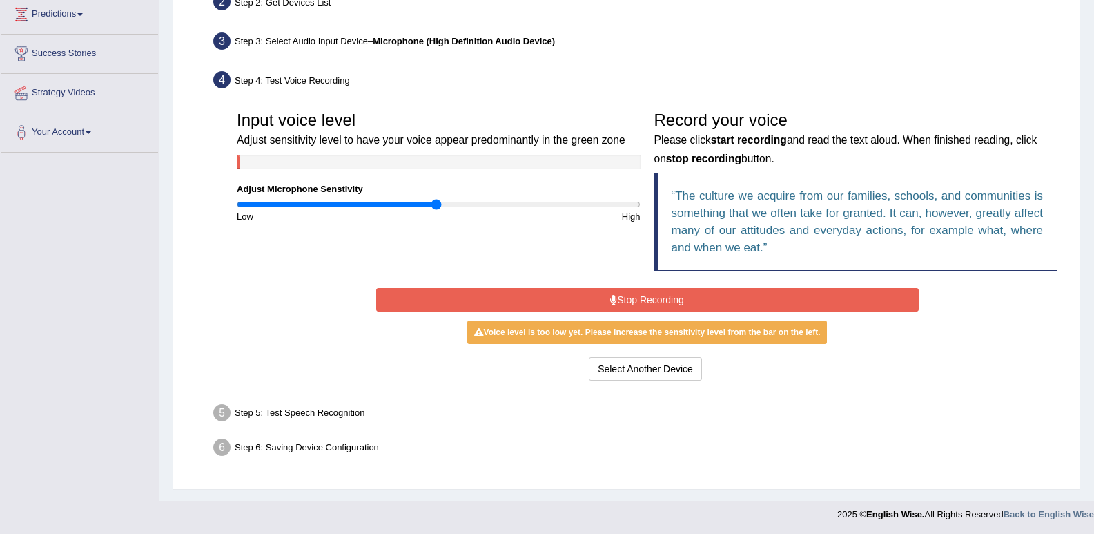
click at [598, 296] on button "Stop Recording" at bounding box center [647, 299] width 543 height 23
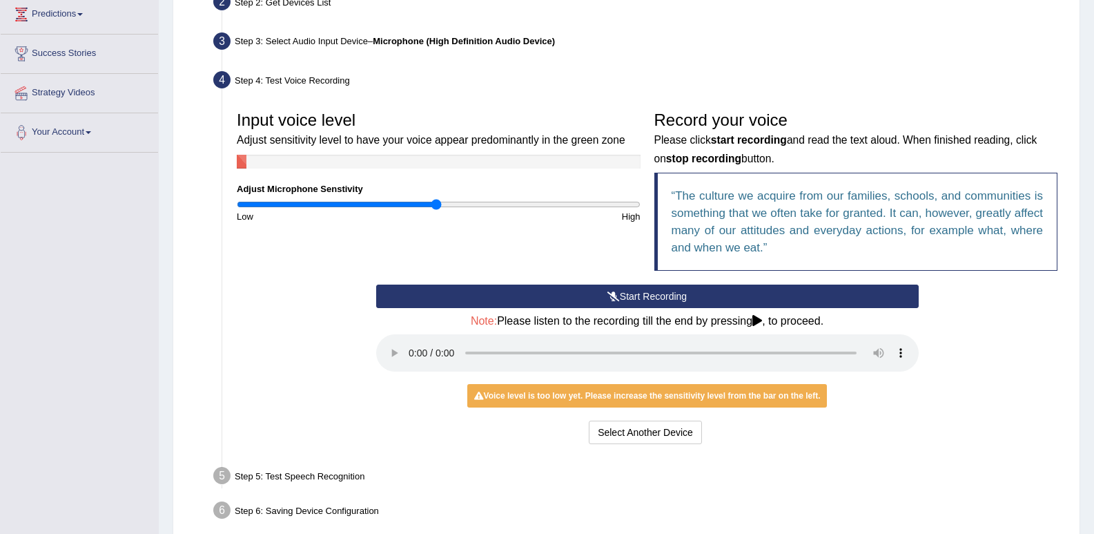
click at [612, 292] on icon at bounding box center [614, 296] width 12 height 10
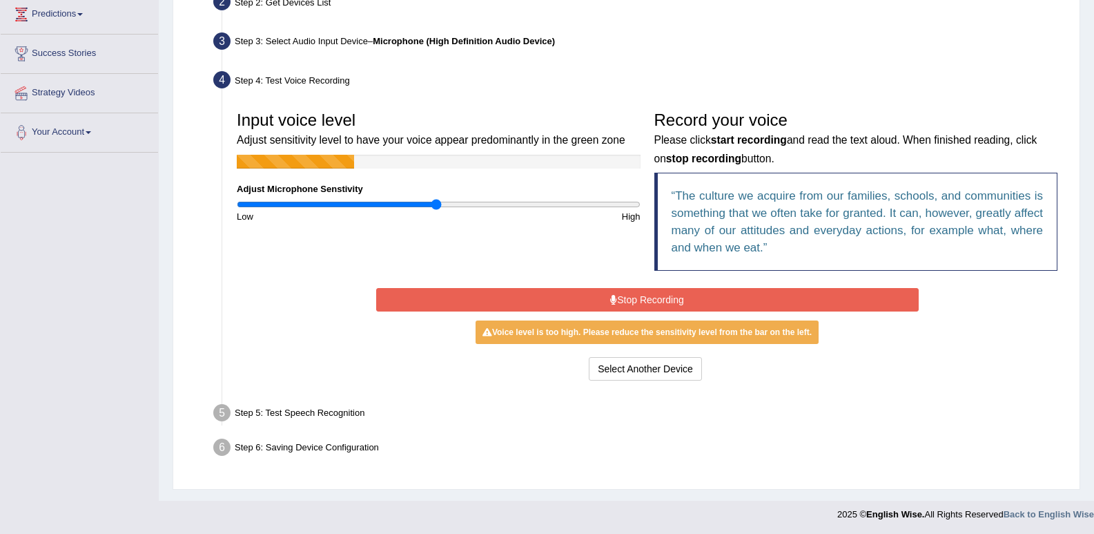
click at [581, 288] on button "Stop Recording" at bounding box center [647, 299] width 543 height 23
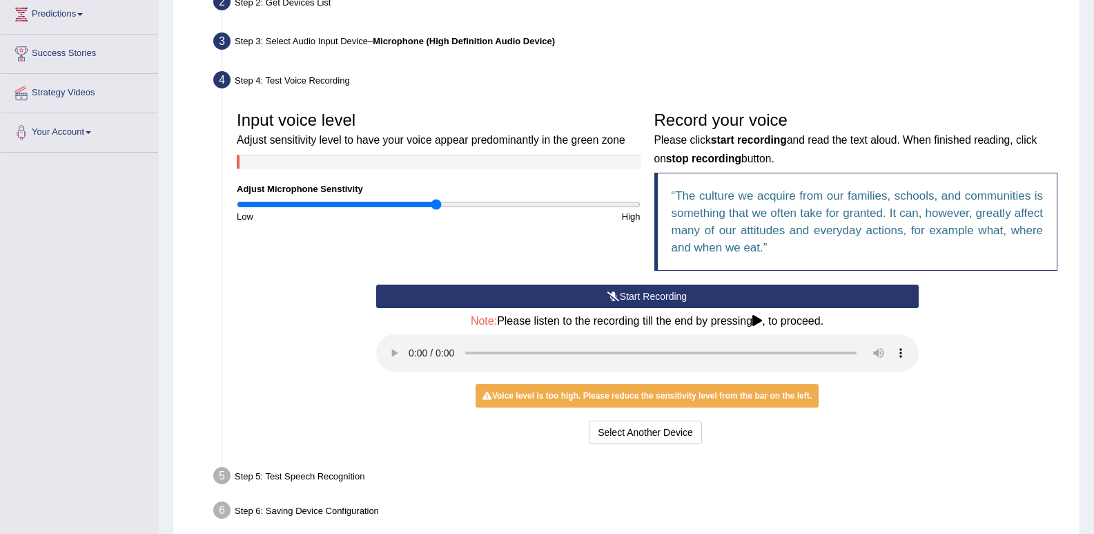
click at [605, 289] on button "Start Recording" at bounding box center [647, 295] width 543 height 23
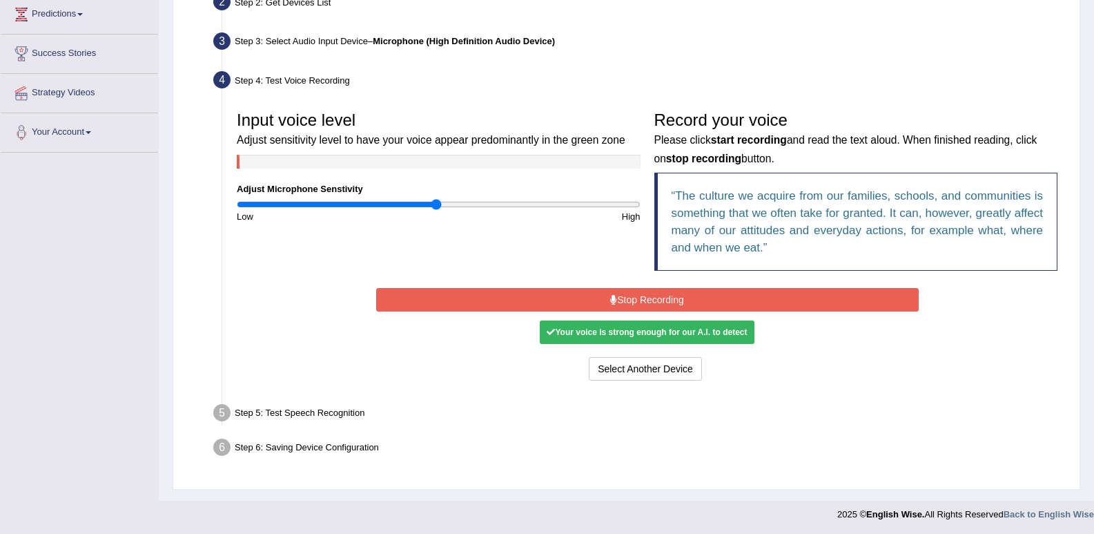
click at [460, 290] on button "Stop Recording" at bounding box center [647, 299] width 543 height 23
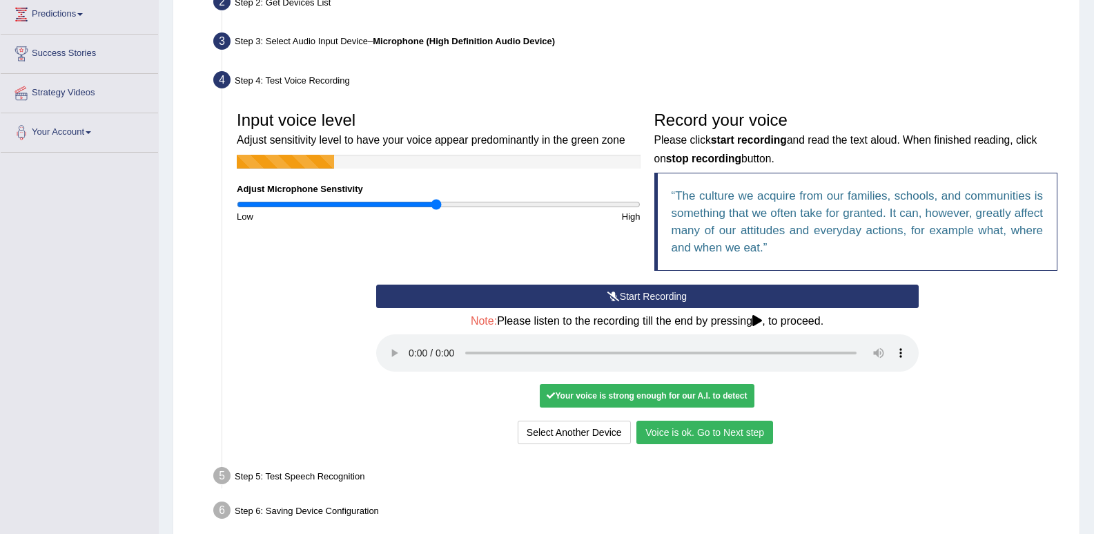
click at [674, 435] on button "Voice is ok. Go to Next step" at bounding box center [705, 431] width 137 height 23
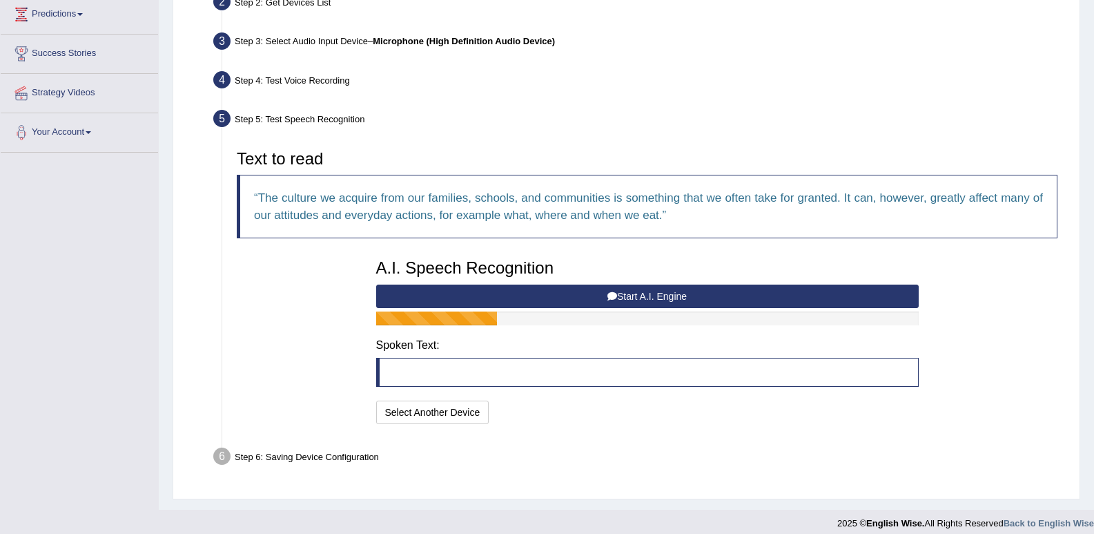
scroll to position [202, 0]
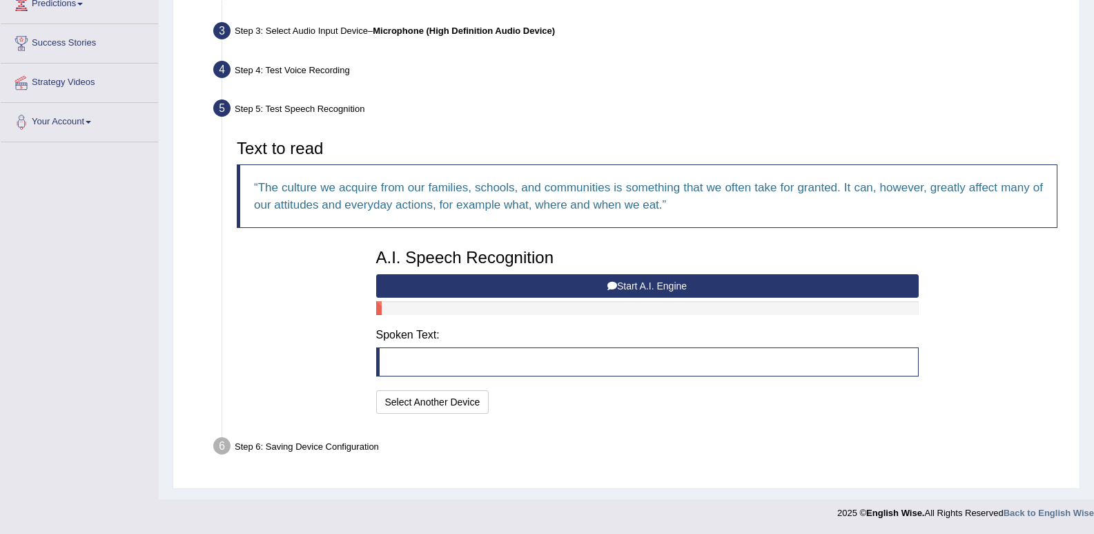
click at [653, 285] on button "Start A.I. Engine" at bounding box center [647, 285] width 543 height 23
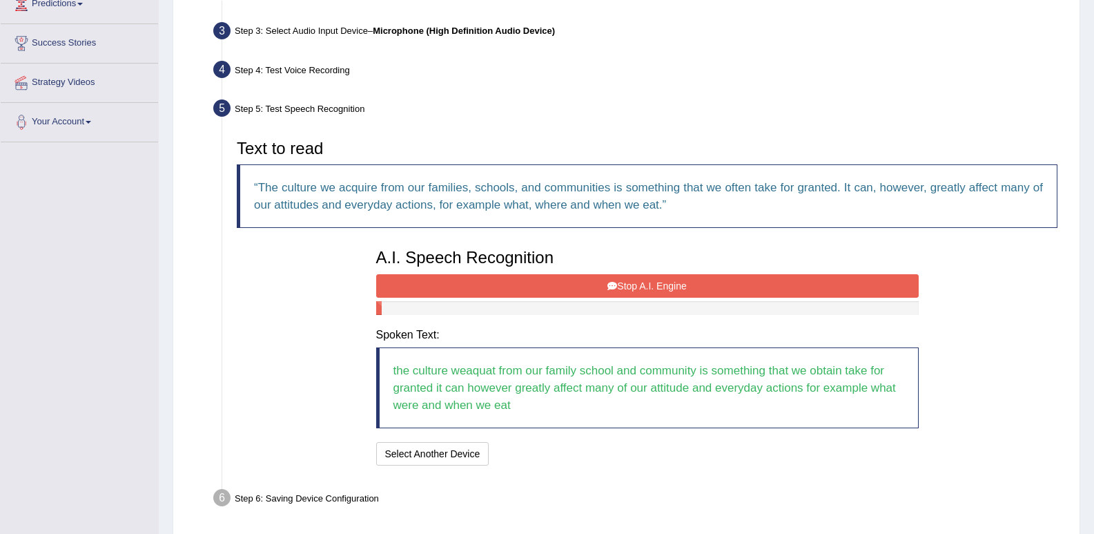
click at [634, 275] on button "Stop A.I. Engine" at bounding box center [647, 285] width 543 height 23
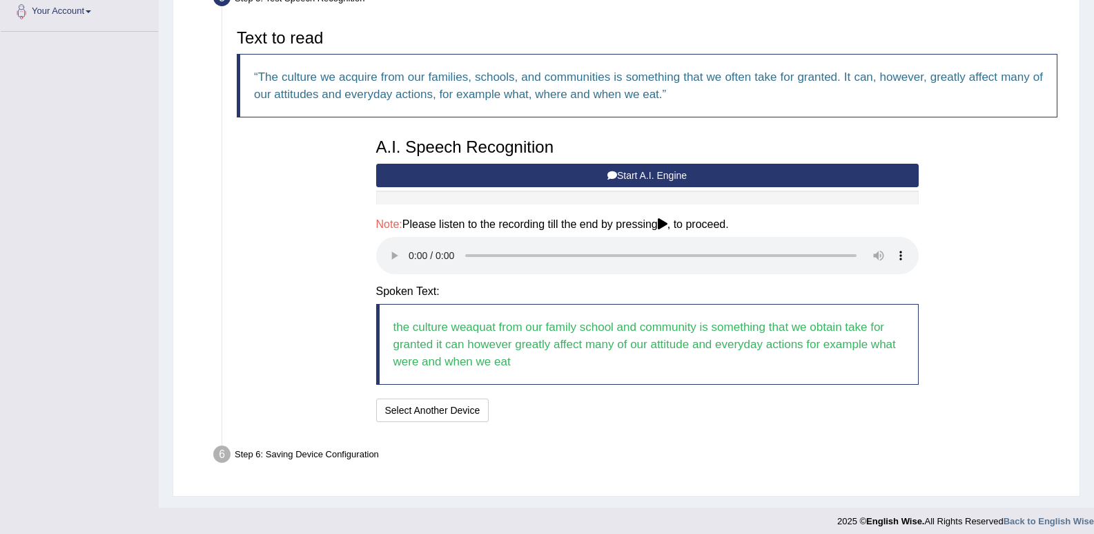
scroll to position [320, 0]
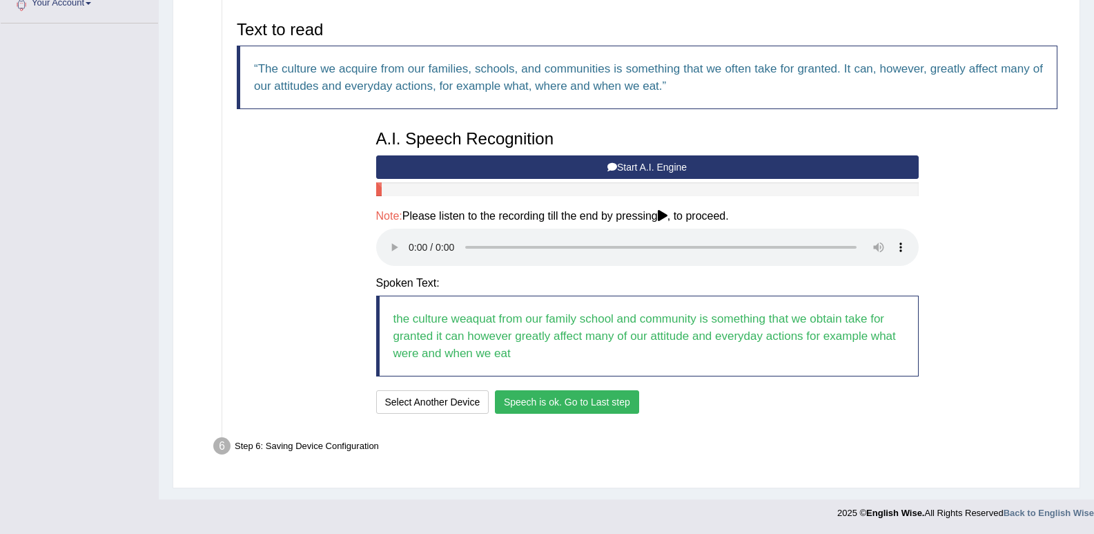
click at [565, 404] on button "Speech is ok. Go to Last step" at bounding box center [567, 401] width 144 height 23
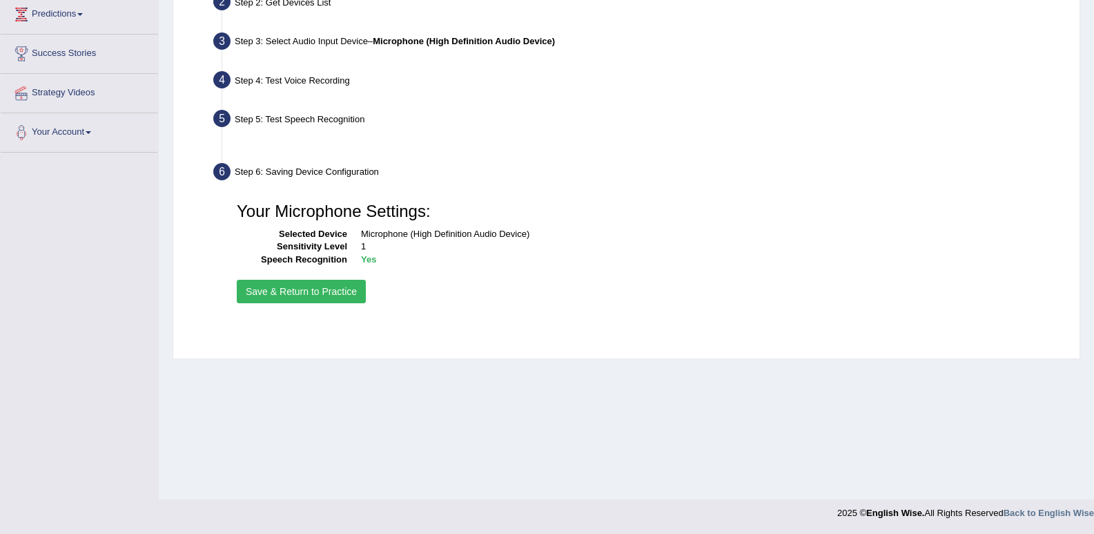
scroll to position [191, 0]
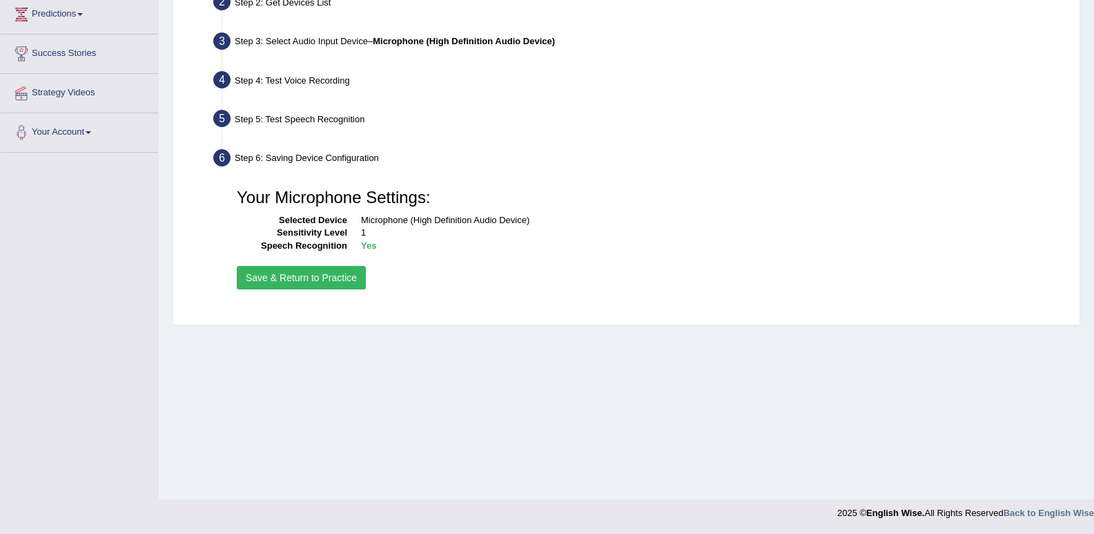
click at [301, 278] on button "Save & Return to Practice" at bounding box center [301, 277] width 129 height 23
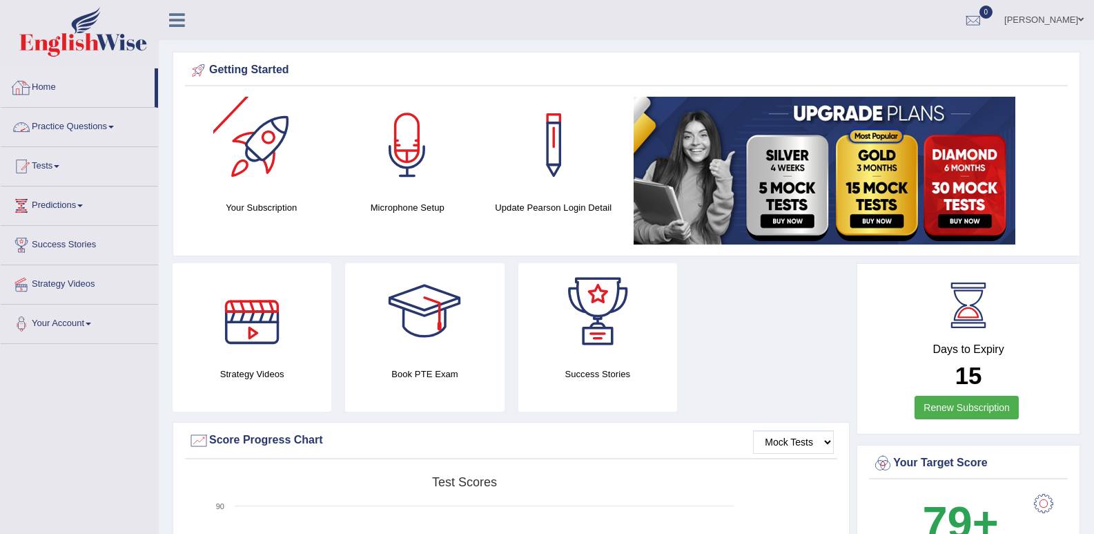
click at [98, 115] on link "Practice Questions" at bounding box center [79, 125] width 157 height 35
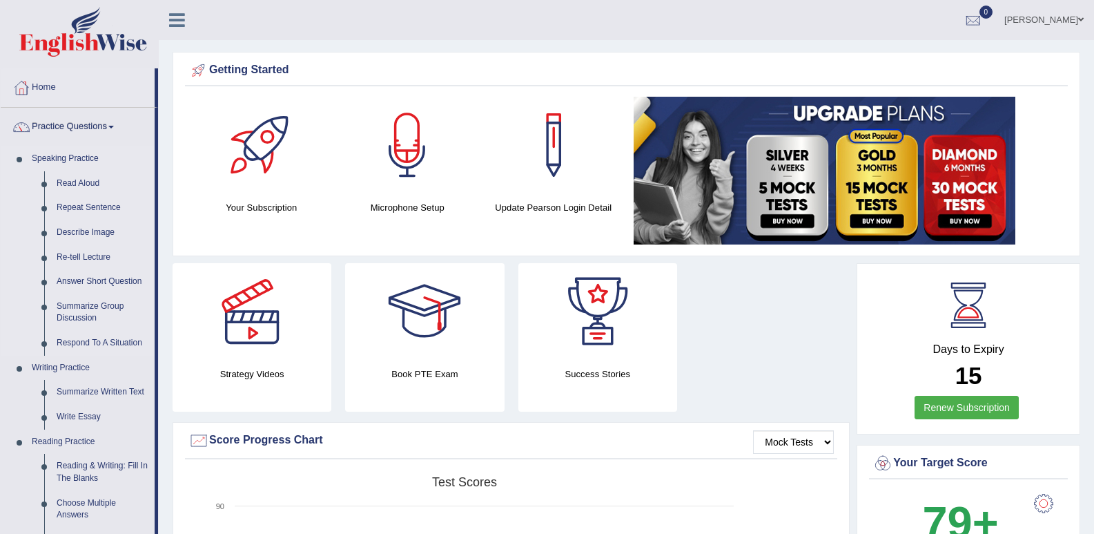
click at [78, 166] on link "Speaking Practice" at bounding box center [90, 158] width 129 height 25
click at [77, 171] on link "Read Aloud" at bounding box center [102, 183] width 104 height 25
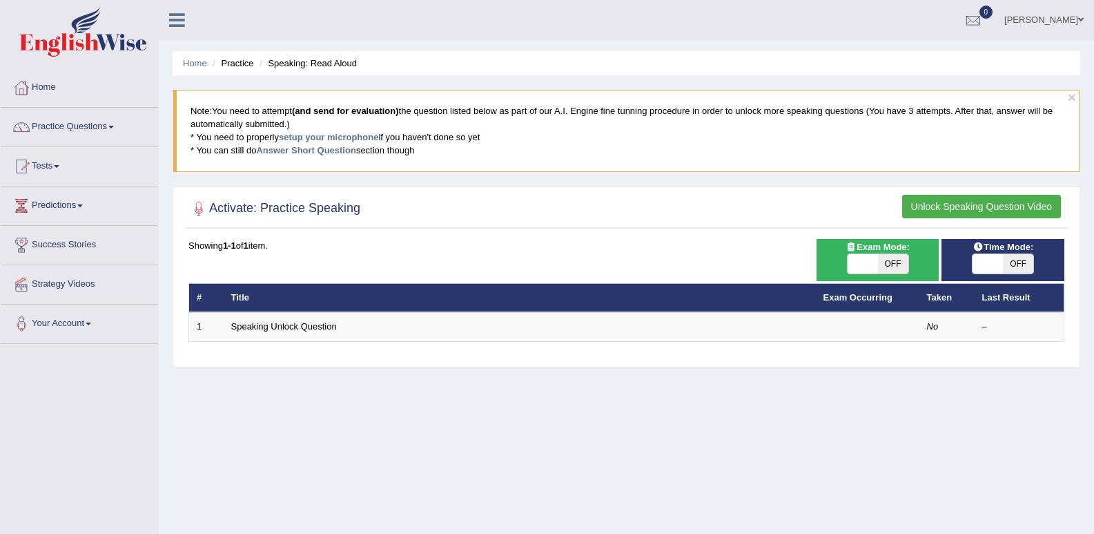
click at [1015, 264] on span "OFF" at bounding box center [1018, 263] width 30 height 19
checkbox input "true"
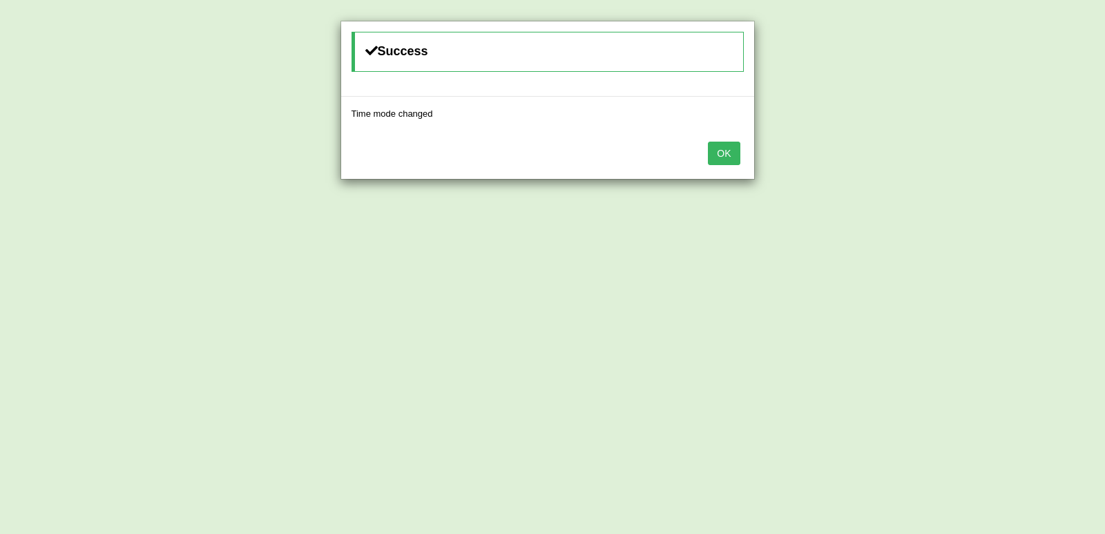
click at [715, 155] on button "OK" at bounding box center [724, 153] width 32 height 23
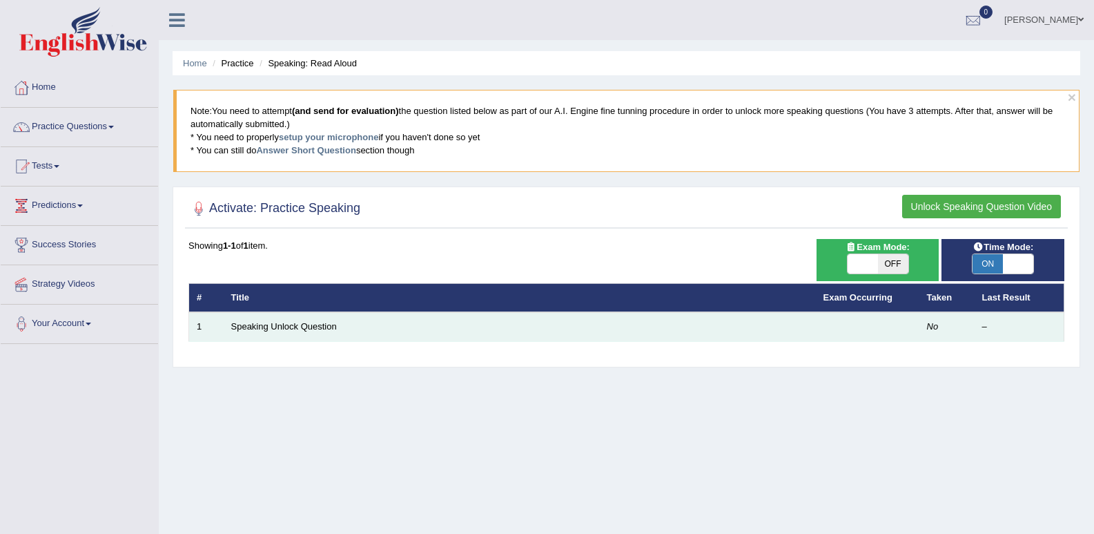
click at [512, 327] on td "Speaking Unlock Question" at bounding box center [520, 326] width 592 height 29
click at [309, 323] on td "Speaking Unlock Question" at bounding box center [520, 326] width 592 height 29
click at [377, 316] on td "Speaking Unlock Question" at bounding box center [520, 326] width 592 height 29
click at [338, 318] on td "Speaking Unlock Question" at bounding box center [520, 326] width 592 height 29
click at [375, 322] on td "Speaking Unlock Question" at bounding box center [520, 326] width 592 height 29
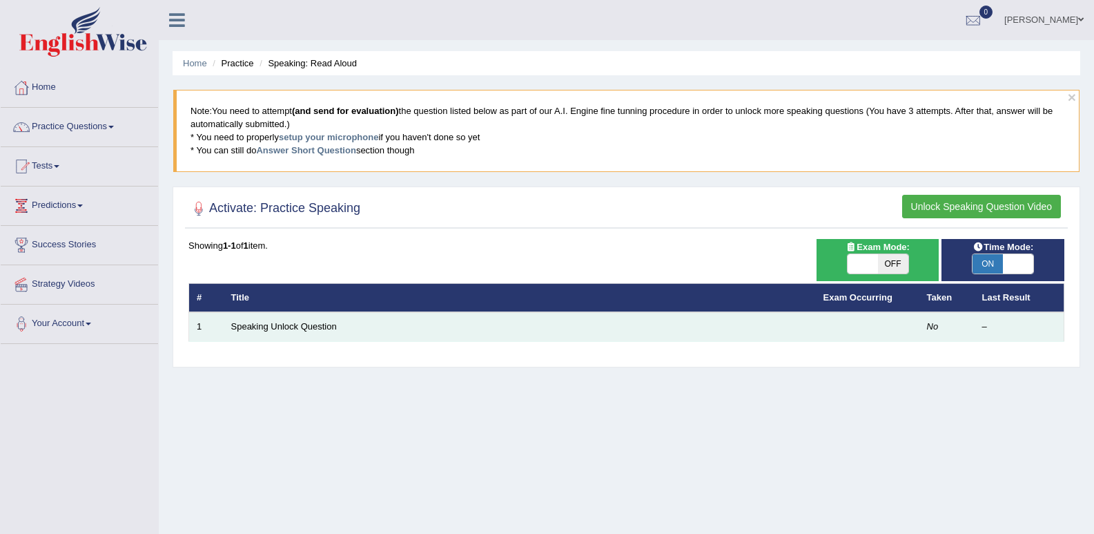
click at [813, 320] on td "Speaking Unlock Question" at bounding box center [520, 326] width 592 height 29
click at [323, 326] on link "Speaking Unlock Question" at bounding box center [284, 326] width 106 height 10
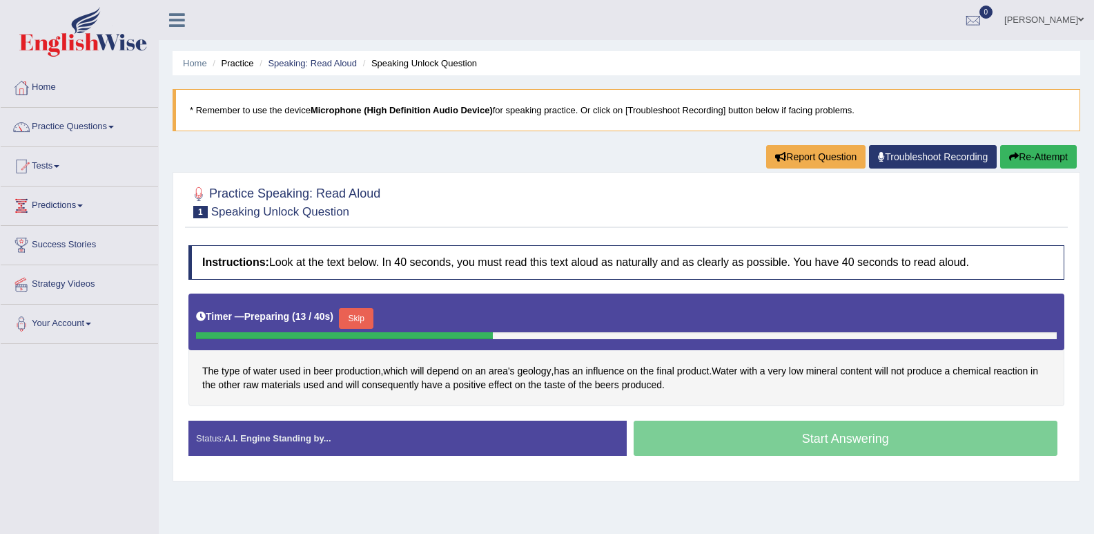
click at [810, 432] on div "Start Answering" at bounding box center [846, 439] width 438 height 39
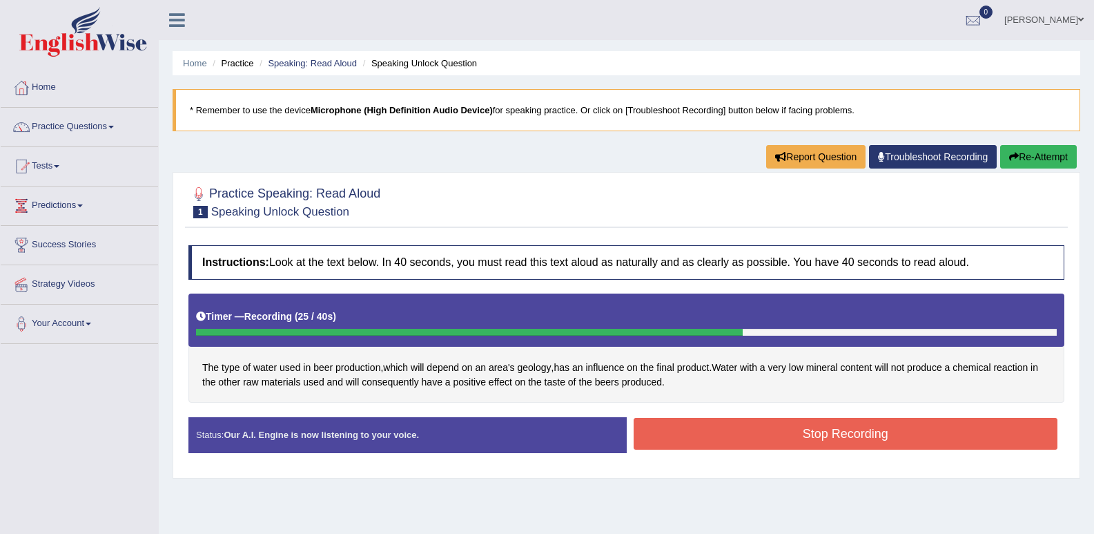
click at [893, 442] on button "Stop Recording" at bounding box center [846, 434] width 425 height 32
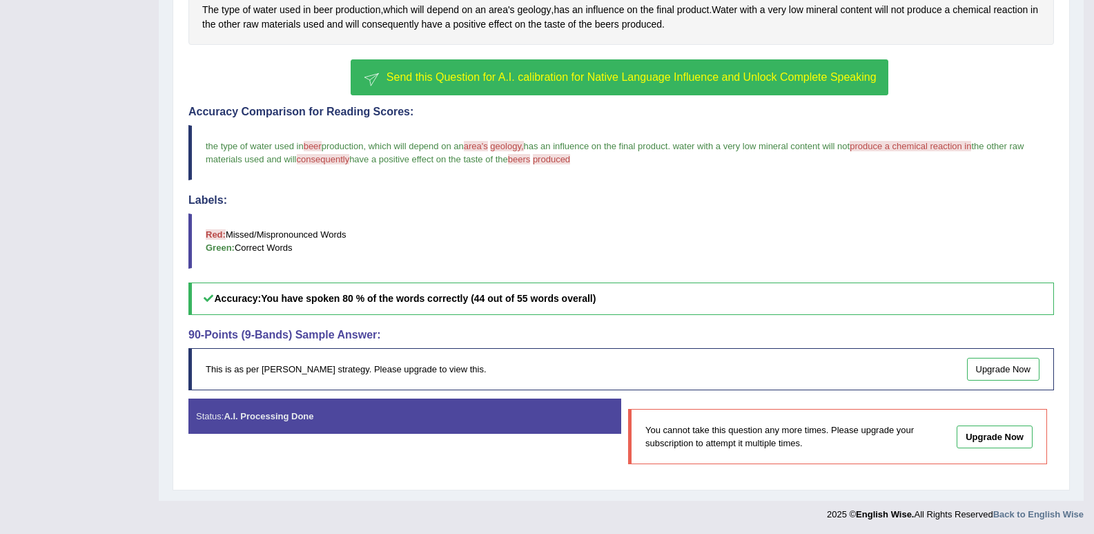
scroll to position [359, 0]
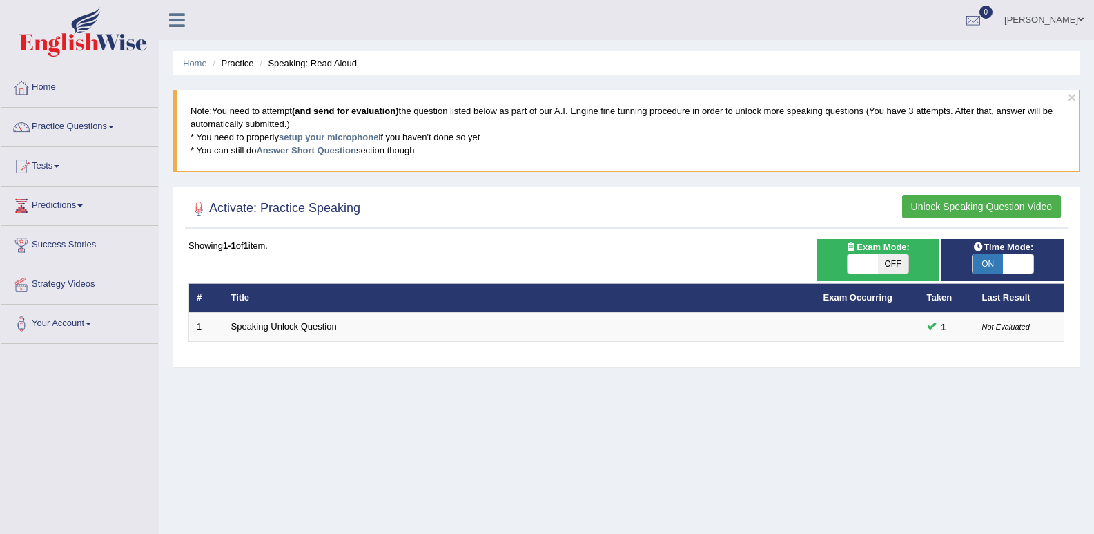
click at [1079, 20] on span at bounding box center [1081, 19] width 6 height 9
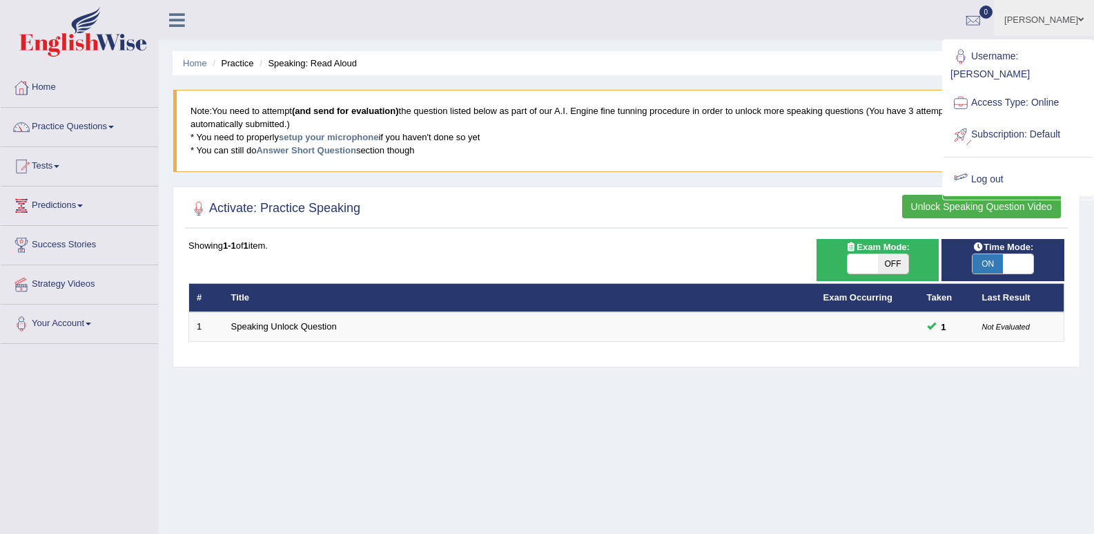
click at [1014, 168] on link "Log out" at bounding box center [1018, 180] width 149 height 32
